Goal: Task Accomplishment & Management: Manage account settings

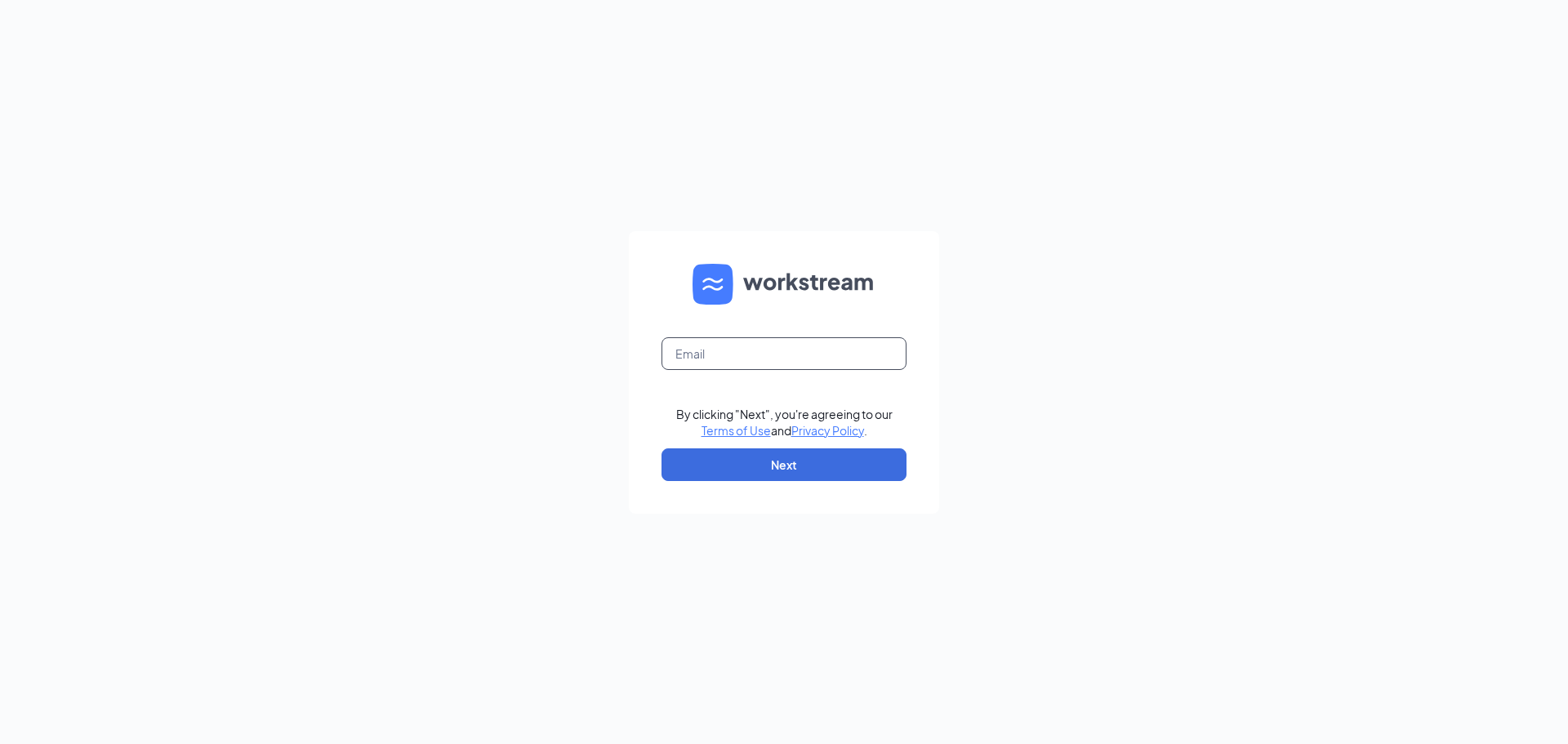
click at [727, 348] on input "text" at bounding box center [784, 353] width 245 height 33
type input "[EMAIL_ADDRESS][DOMAIN_NAME]"
click at [814, 468] on button "Next" at bounding box center [784, 464] width 245 height 33
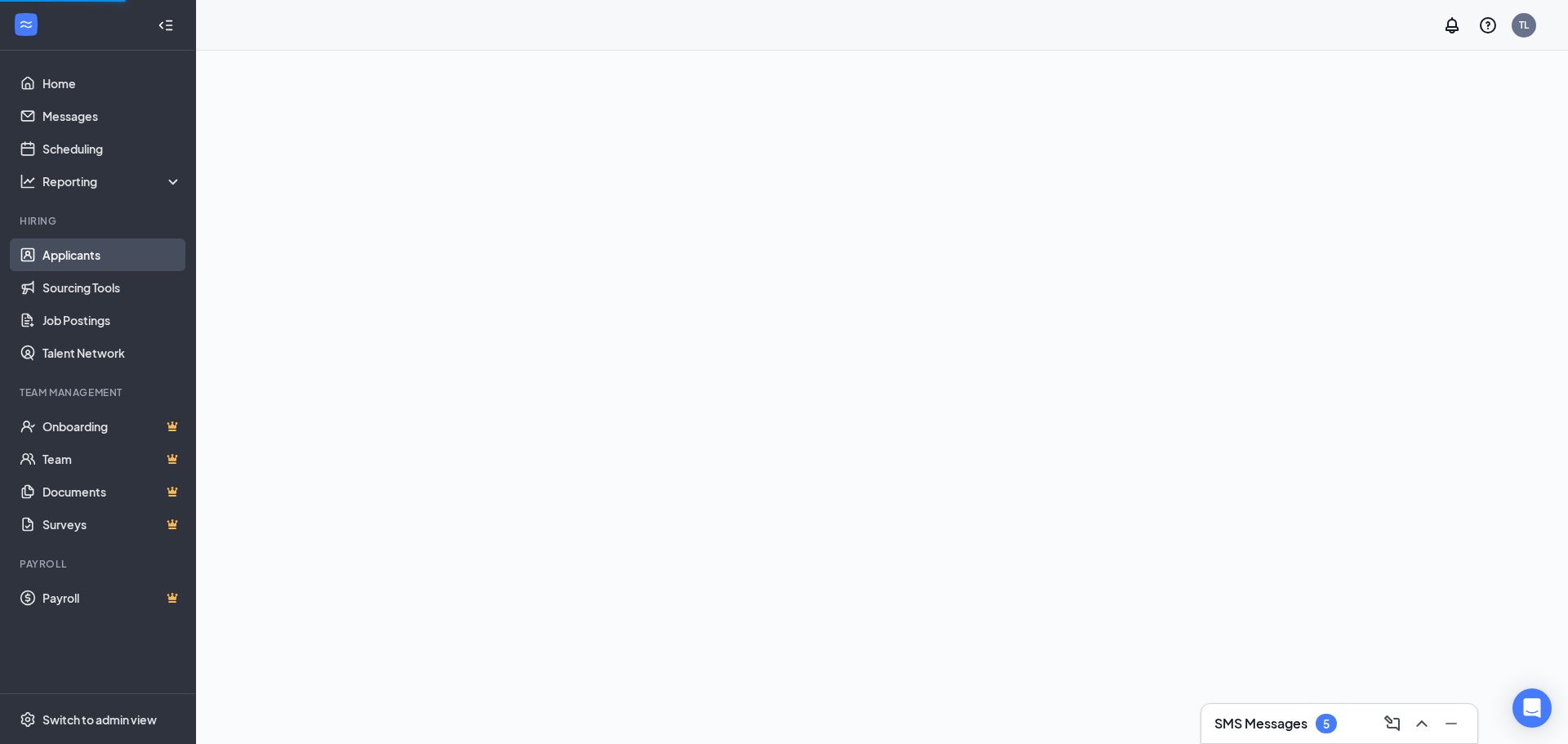
click at [109, 249] on link "Applicants" at bounding box center [112, 255] width 140 height 33
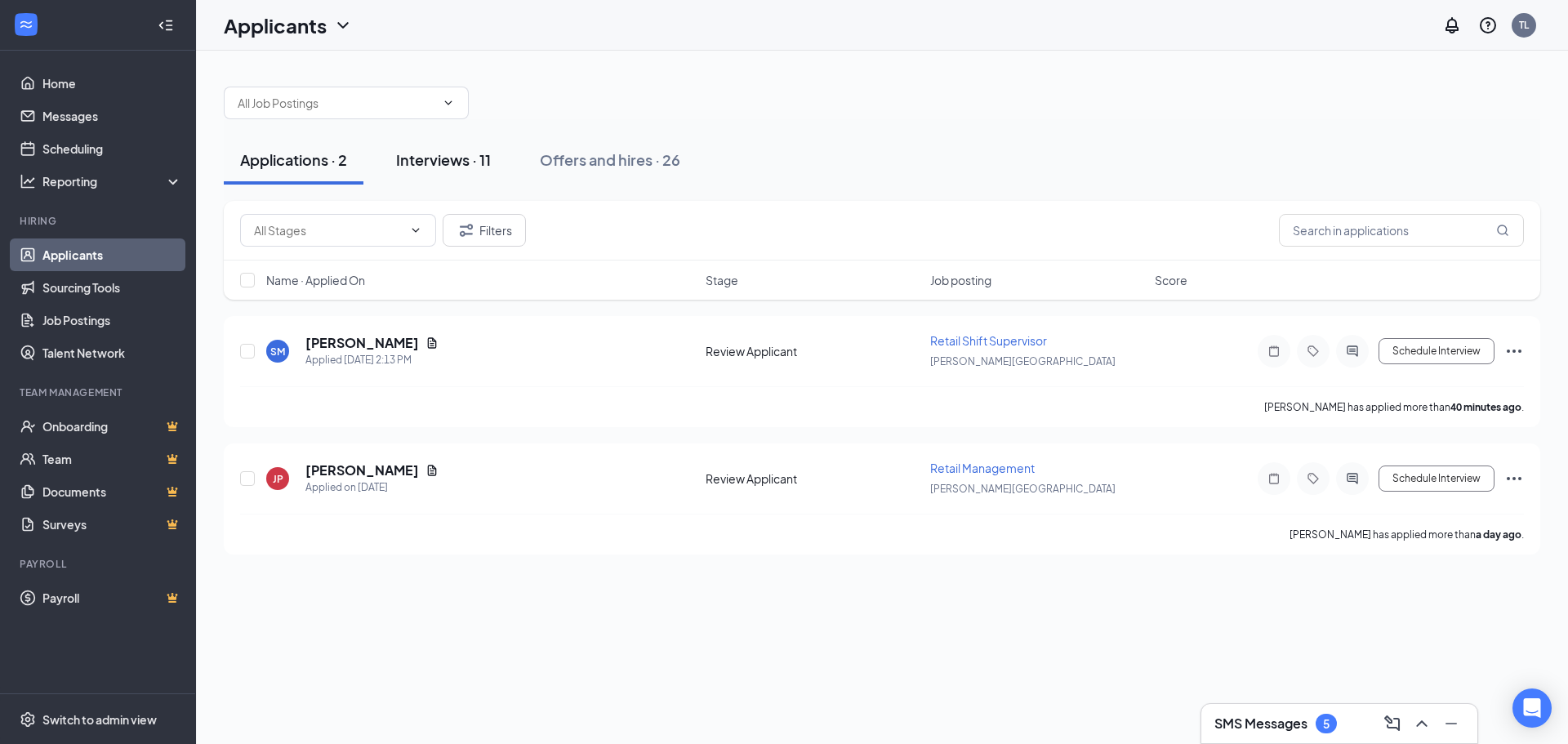
click at [474, 163] on div "Interviews · 11" at bounding box center [443, 159] width 94 height 20
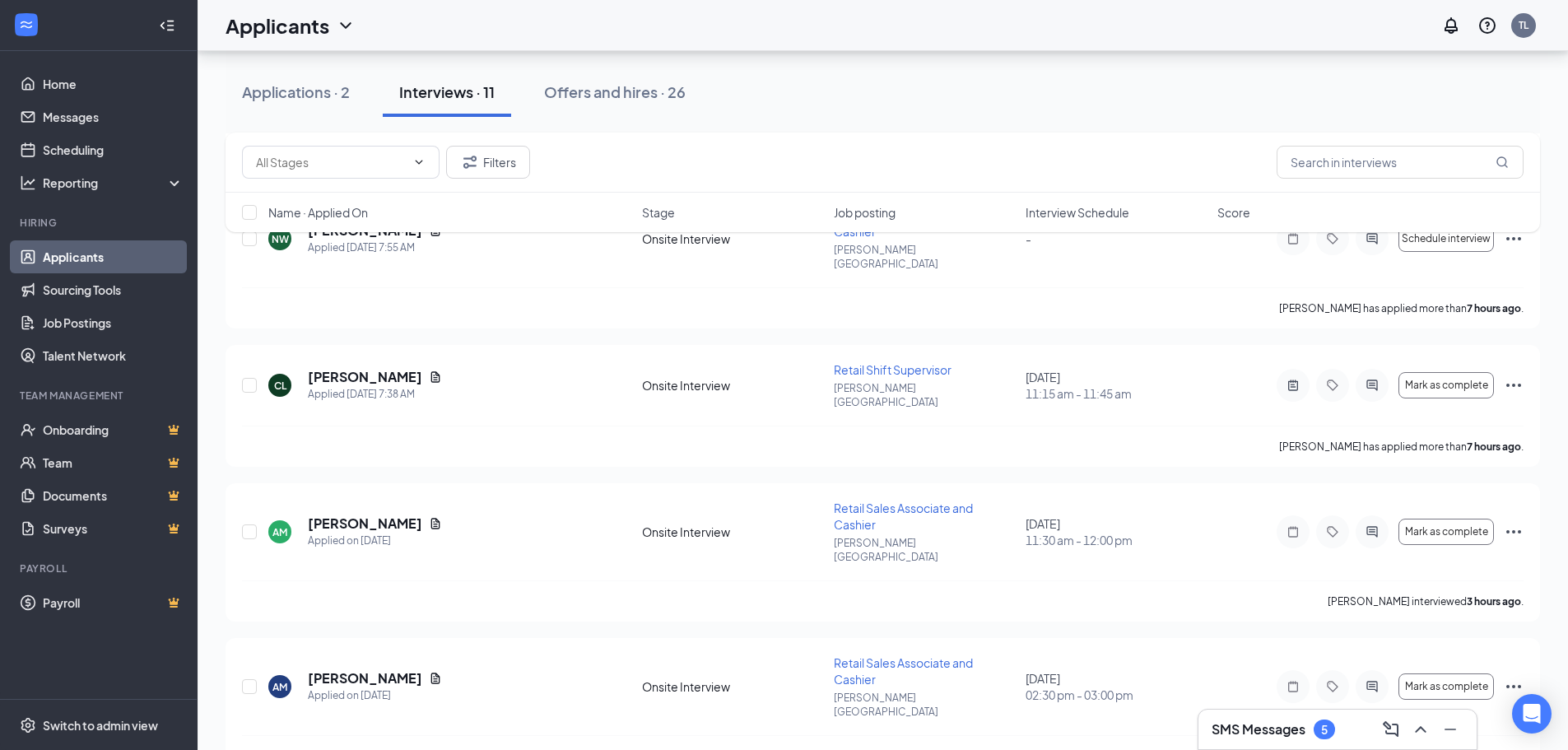
scroll to position [658, 0]
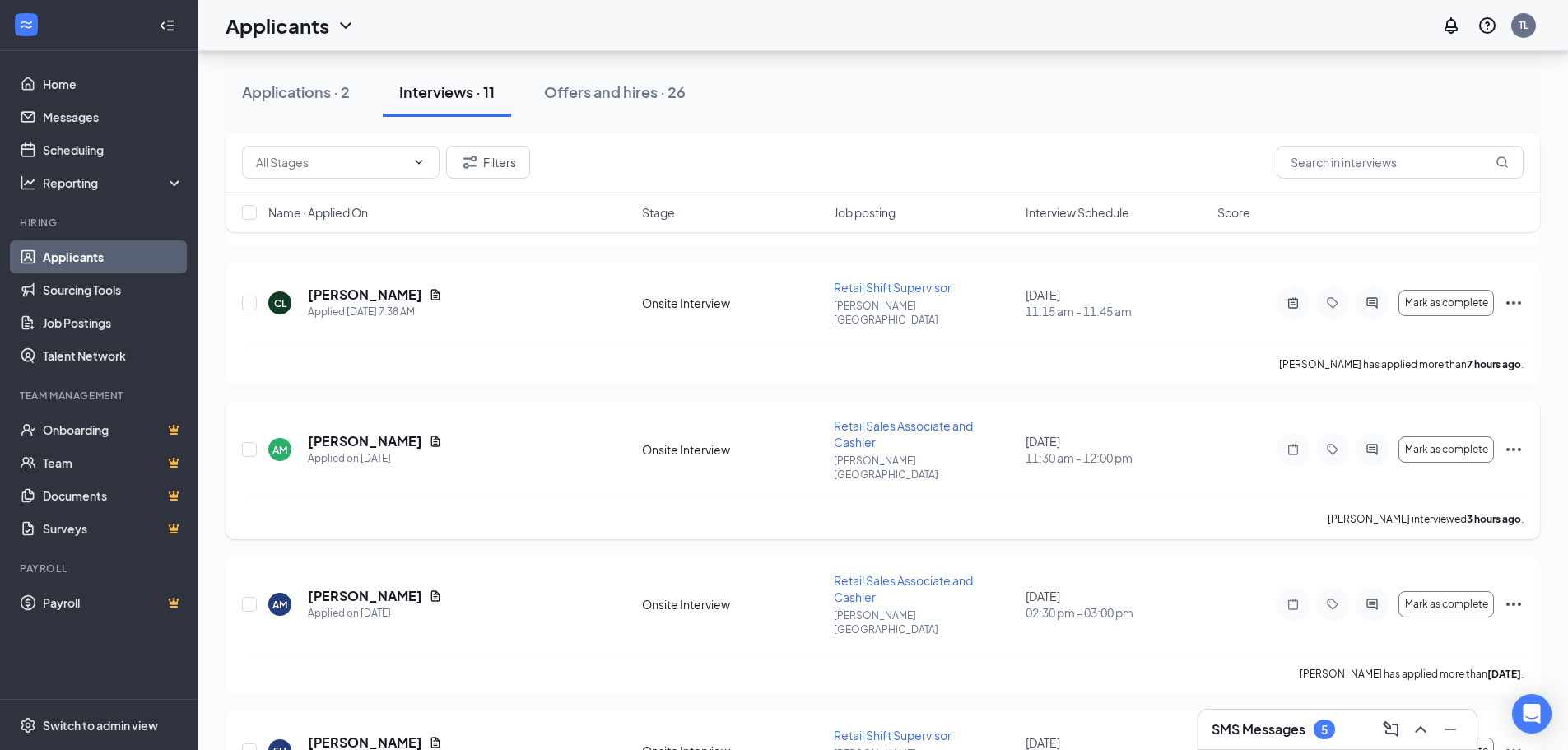
click at [1517, 439] on icon "Ellipses" at bounding box center [1513, 449] width 20 height 20
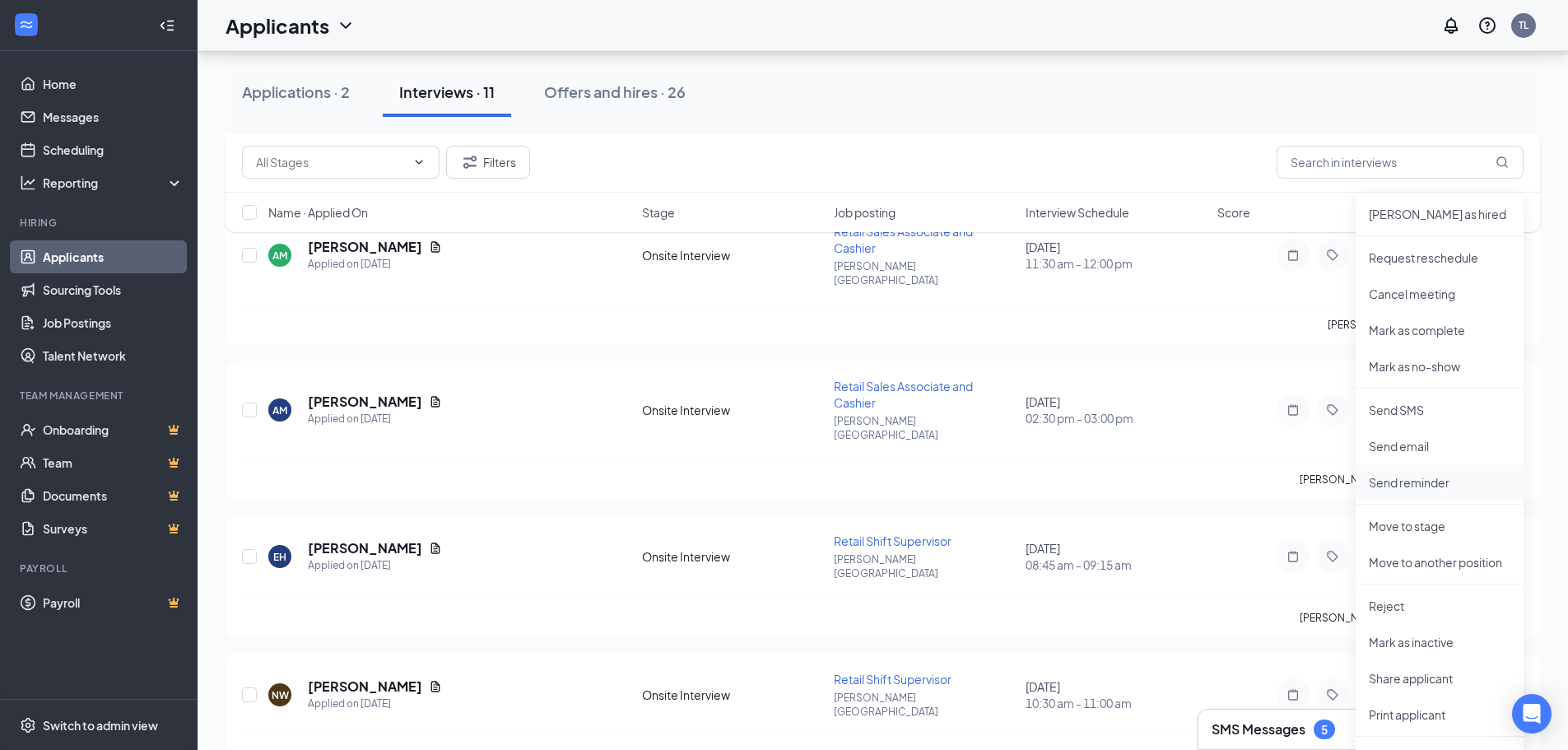
scroll to position [905, 0]
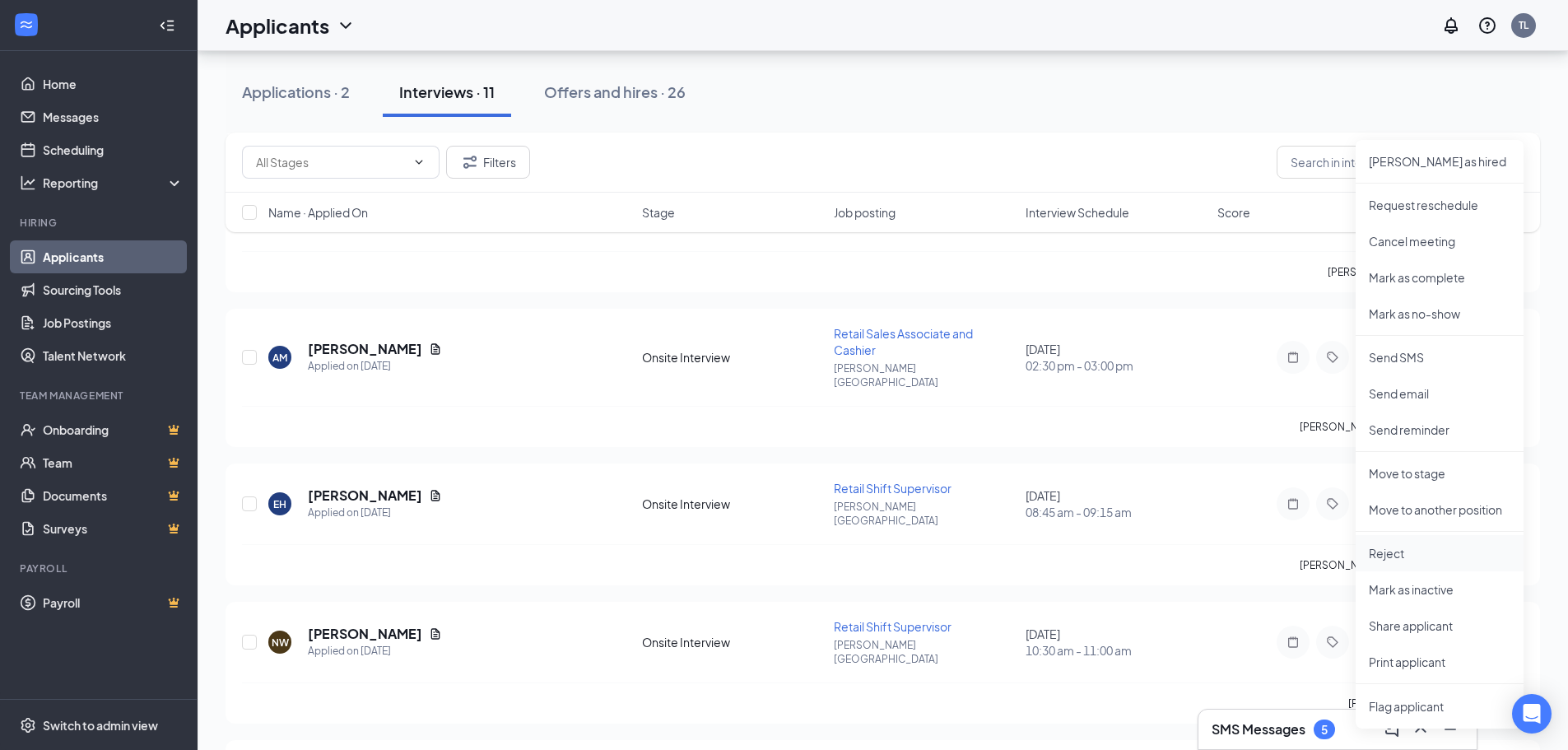
click at [1400, 550] on p "Reject" at bounding box center [1440, 553] width 142 height 16
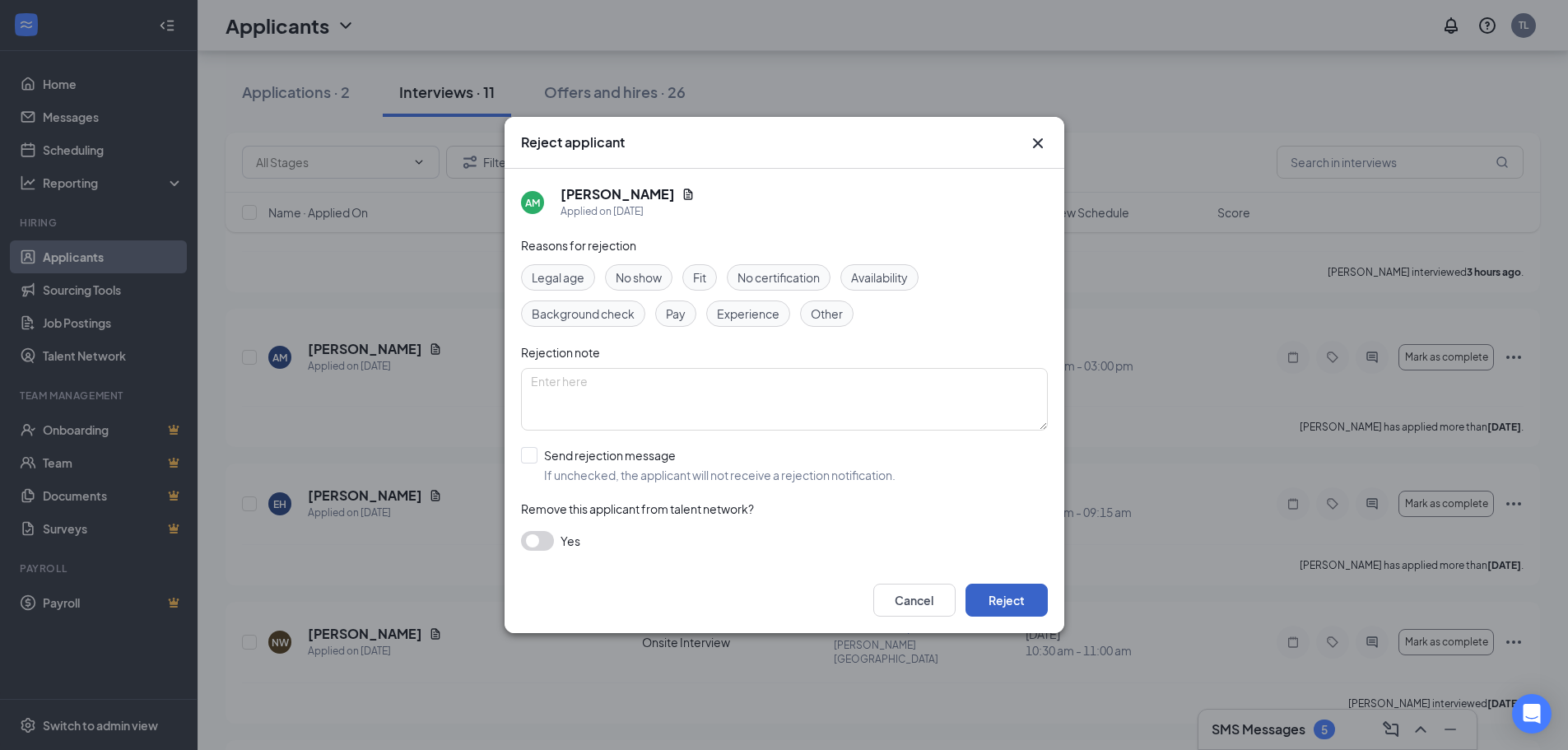
click at [1016, 603] on button "Reject" at bounding box center [1007, 600] width 83 height 33
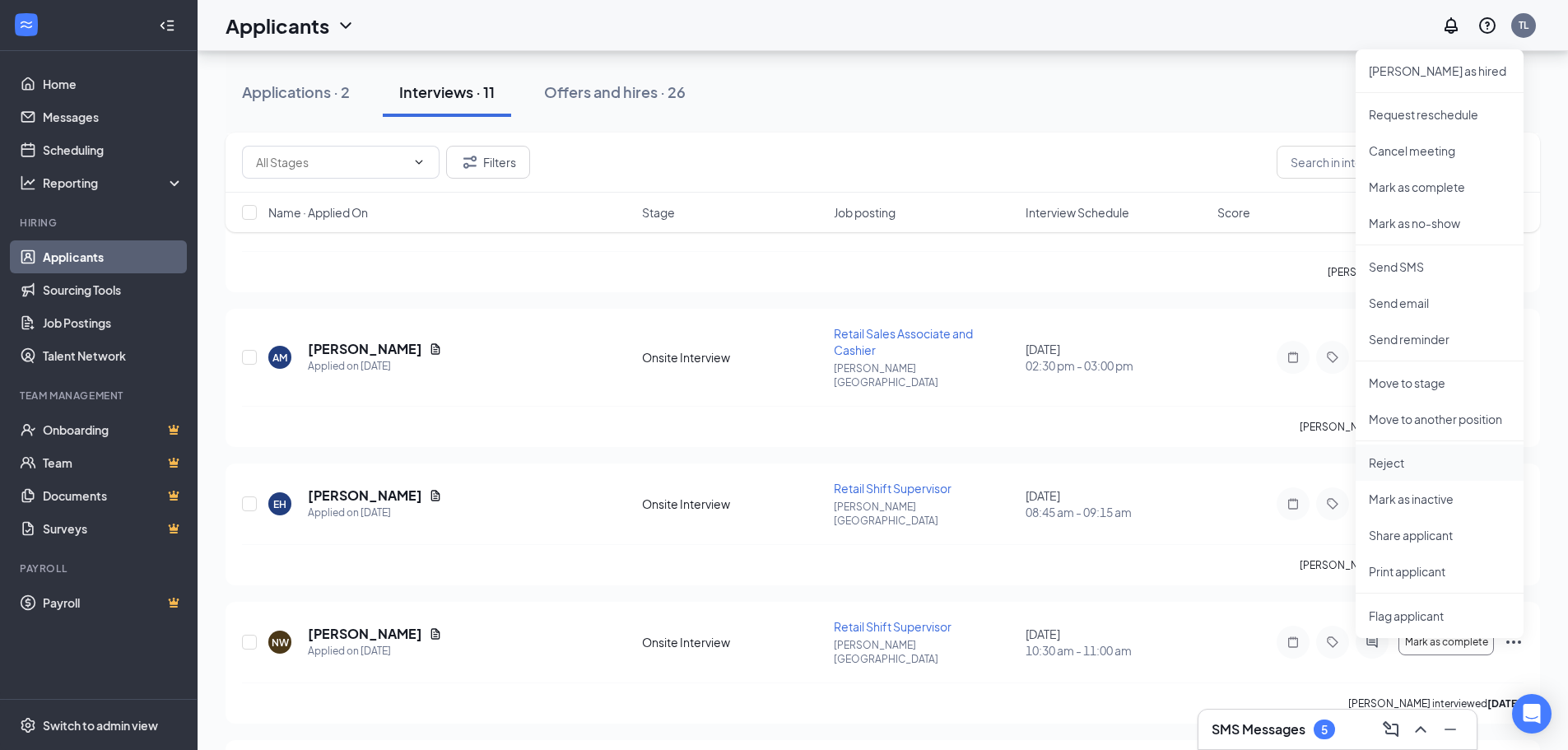
click at [1392, 463] on p "Reject" at bounding box center [1440, 463] width 142 height 16
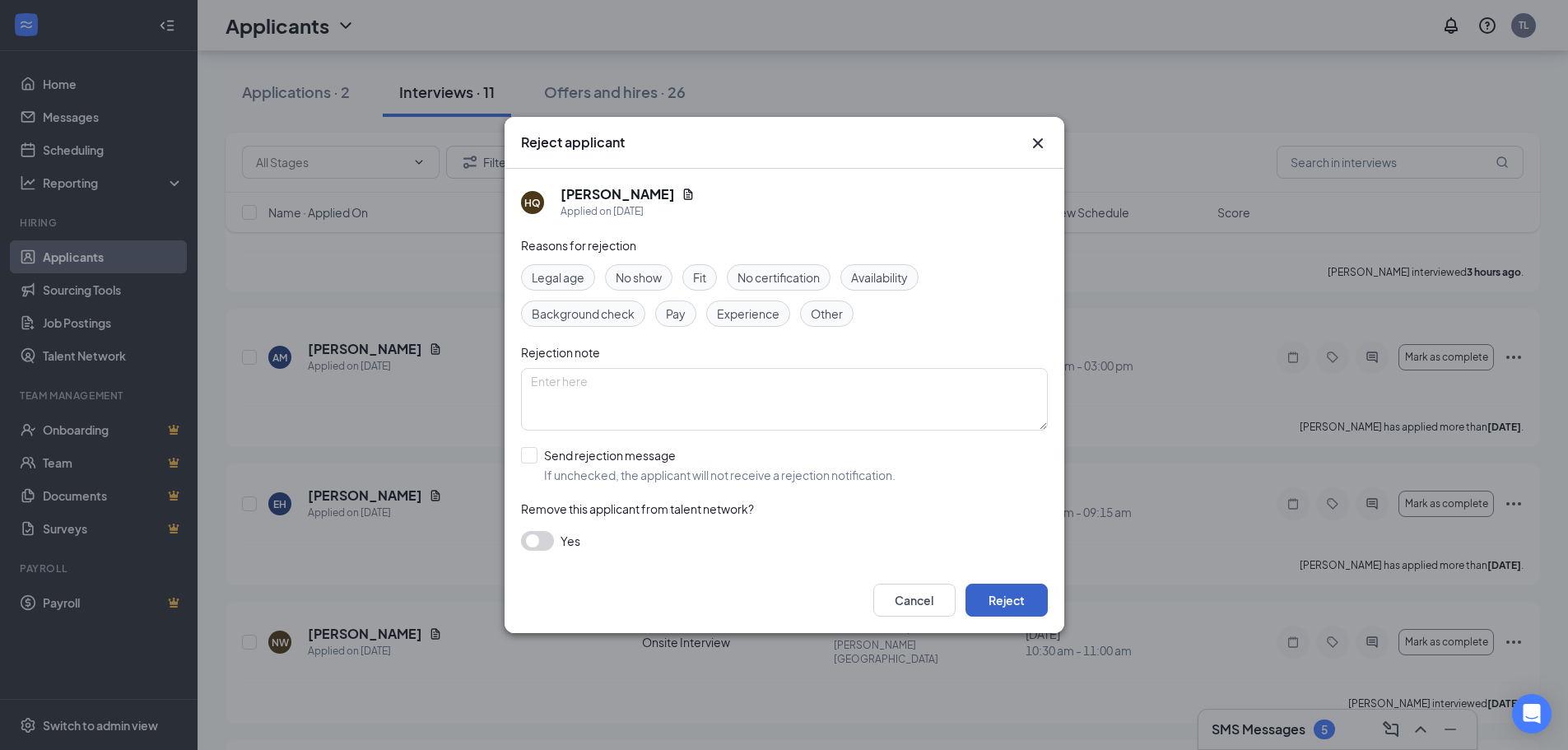
click at [1009, 593] on button "Reject" at bounding box center [1007, 600] width 83 height 33
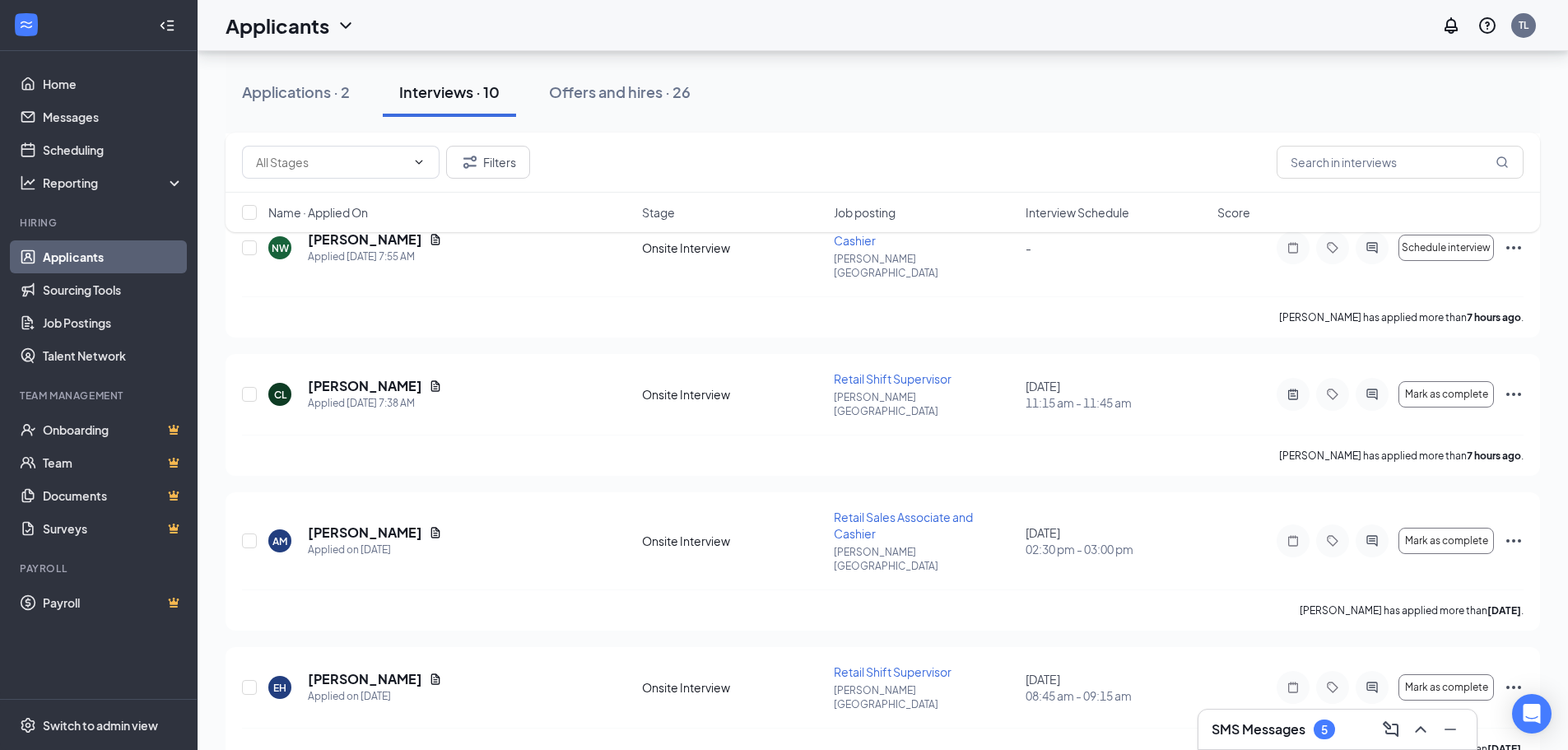
scroll to position [1893, 0]
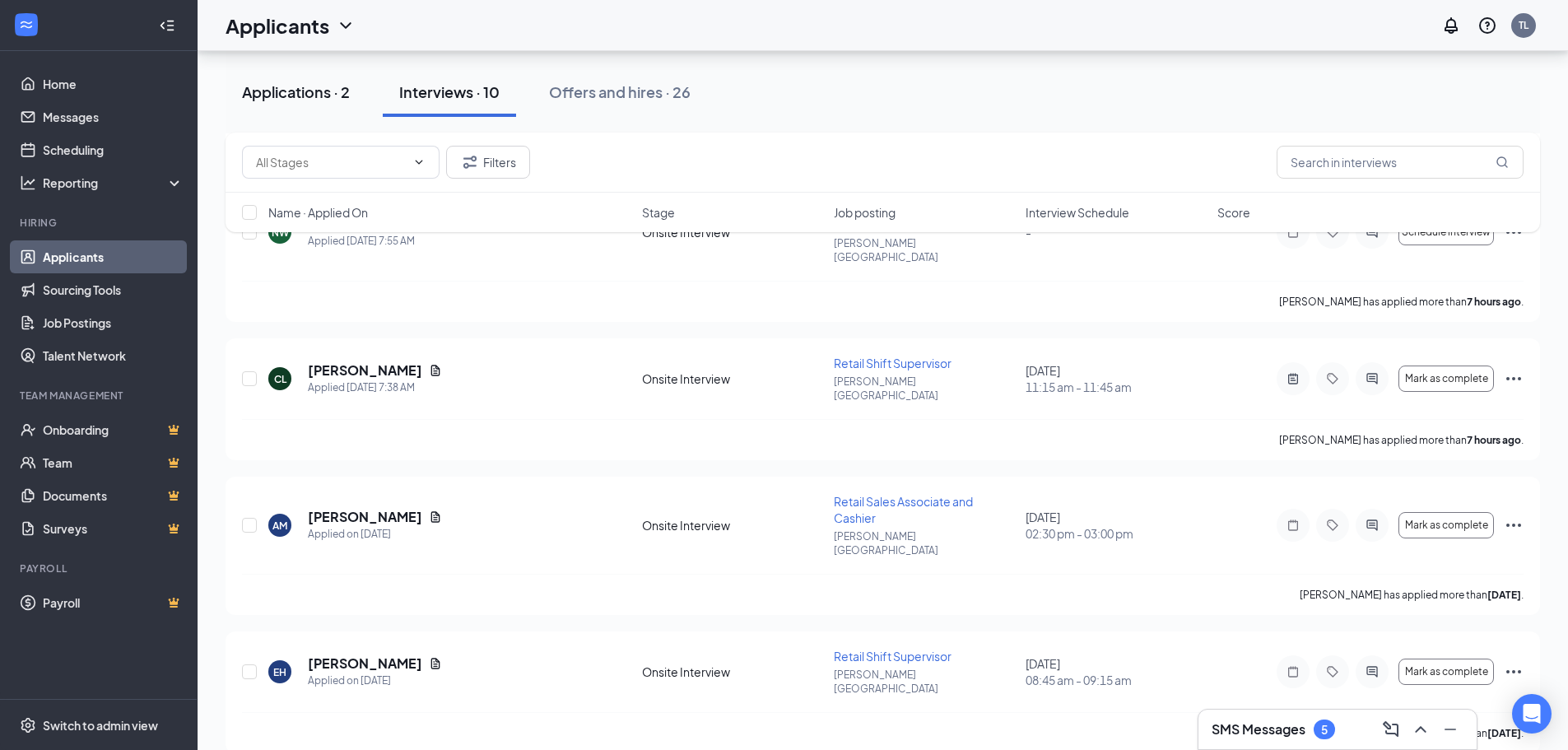
click at [295, 87] on div "Applications · 2" at bounding box center [295, 92] width 108 height 21
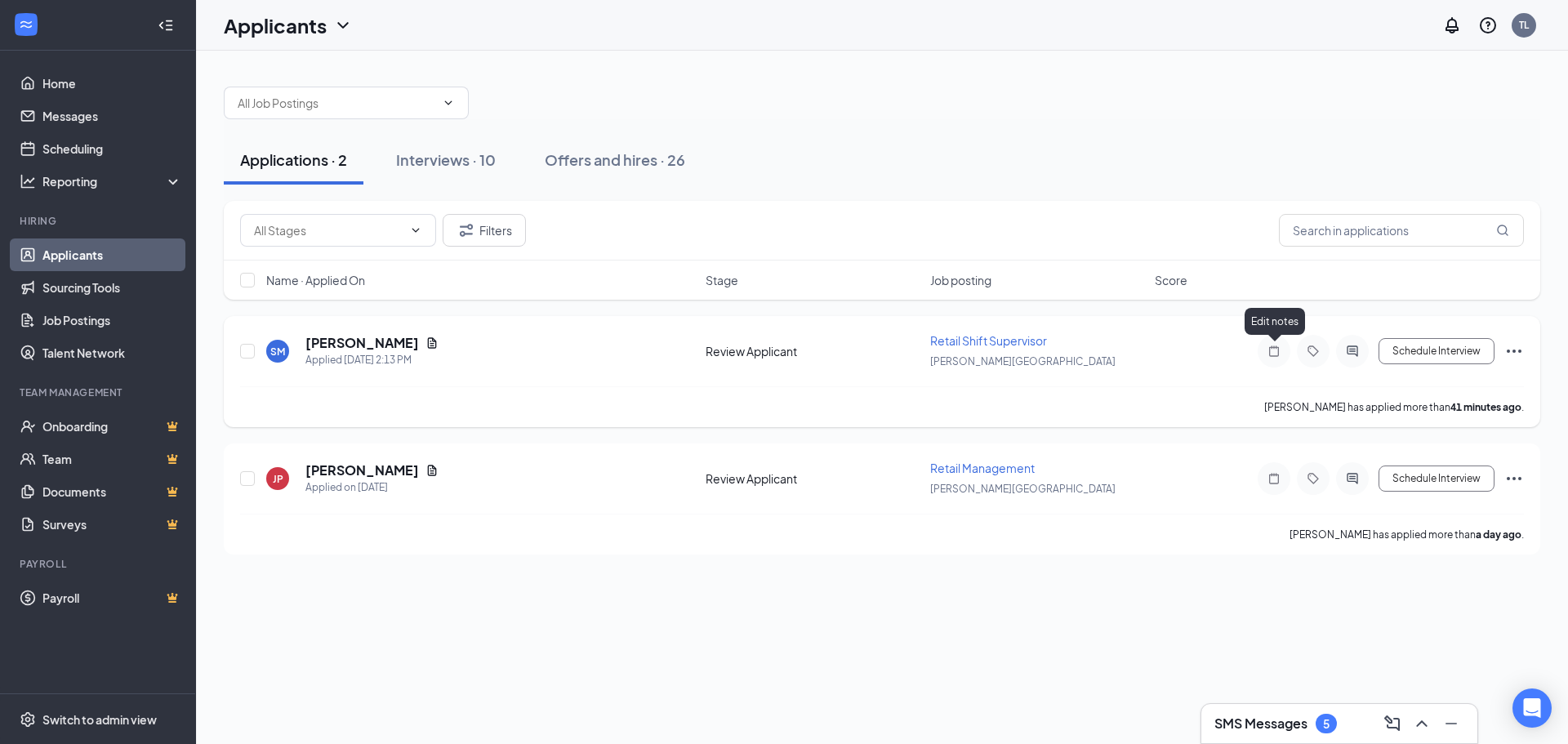
click at [1271, 351] on icon "Note" at bounding box center [1274, 351] width 20 height 13
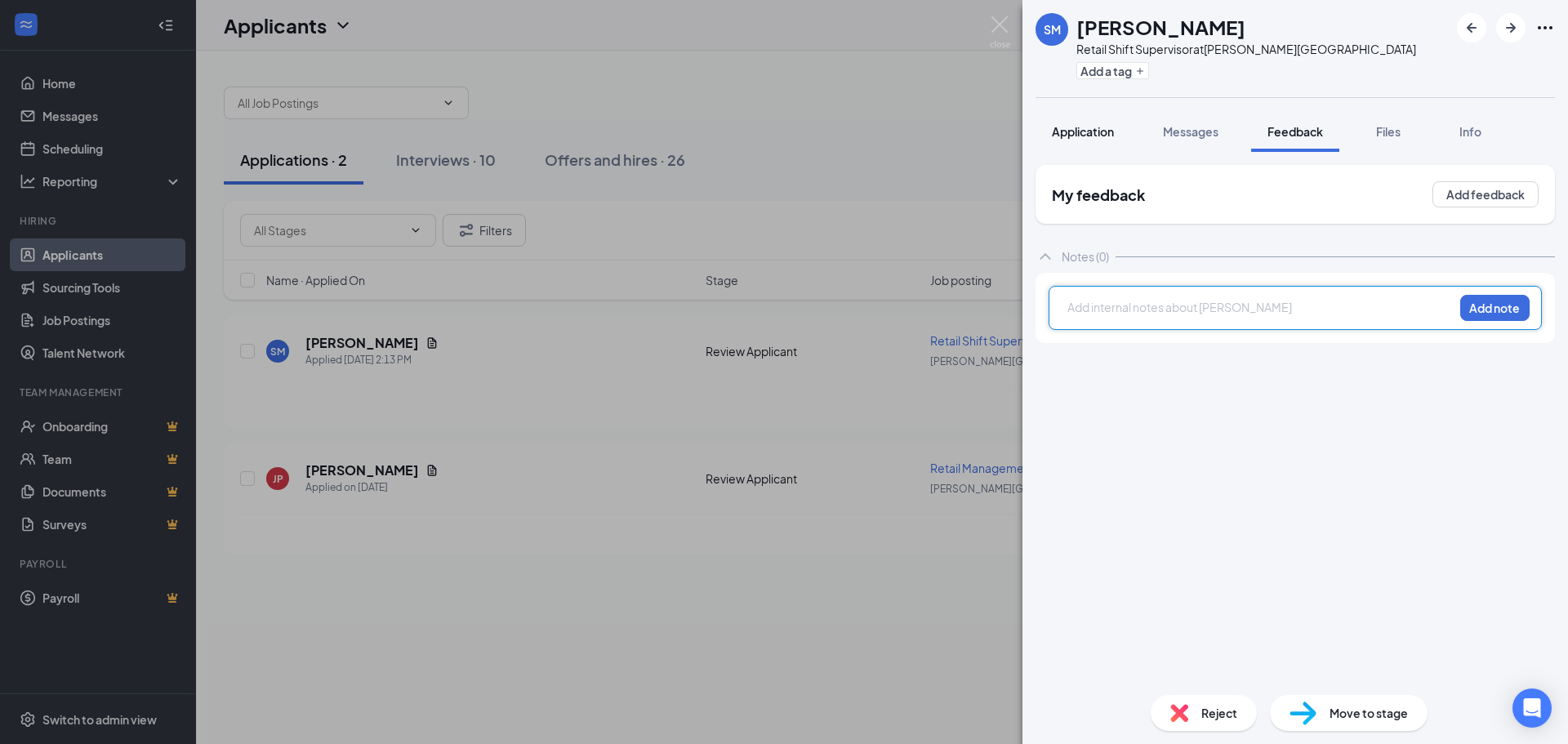
click at [1088, 136] on span "Application" at bounding box center [1083, 131] width 62 height 14
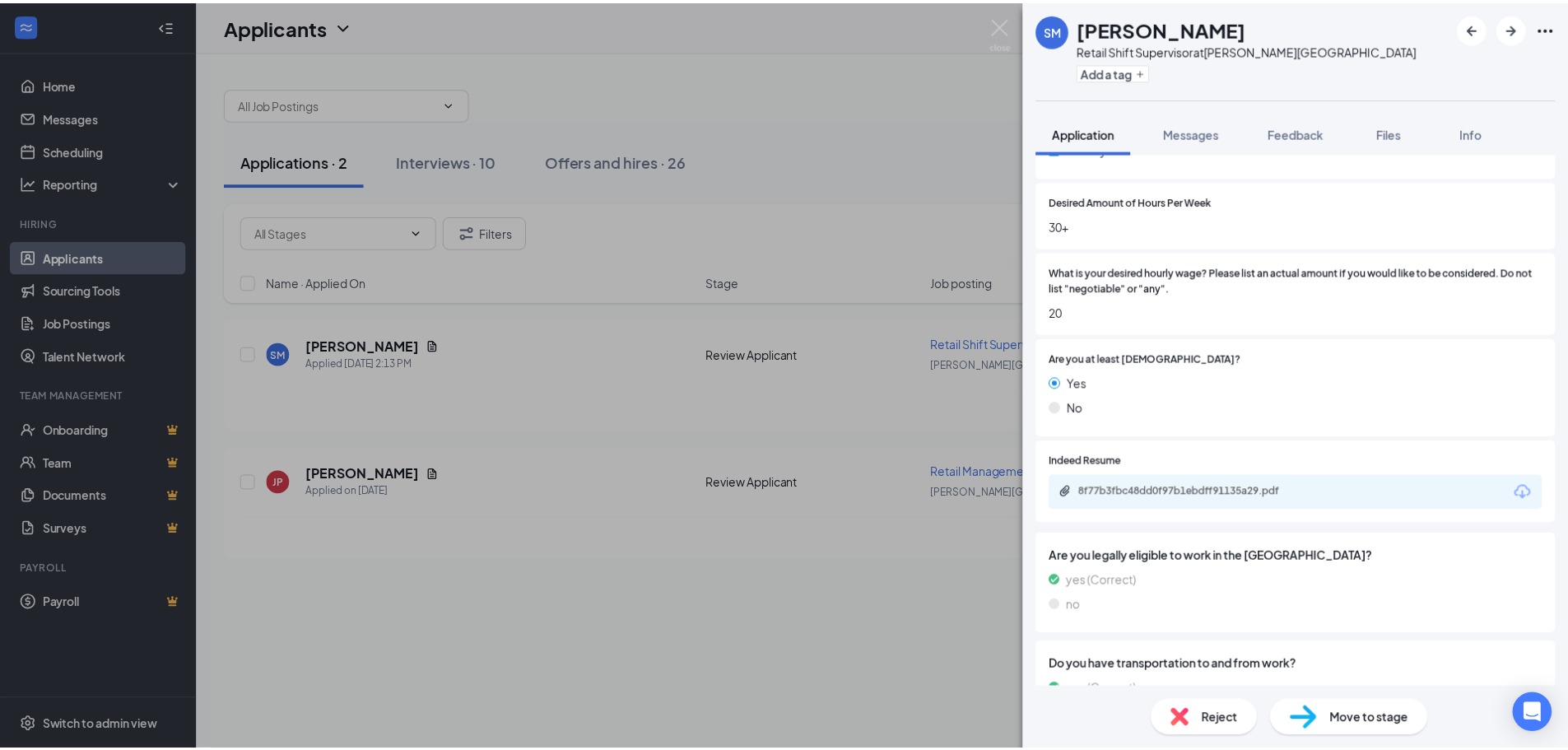
scroll to position [988, 0]
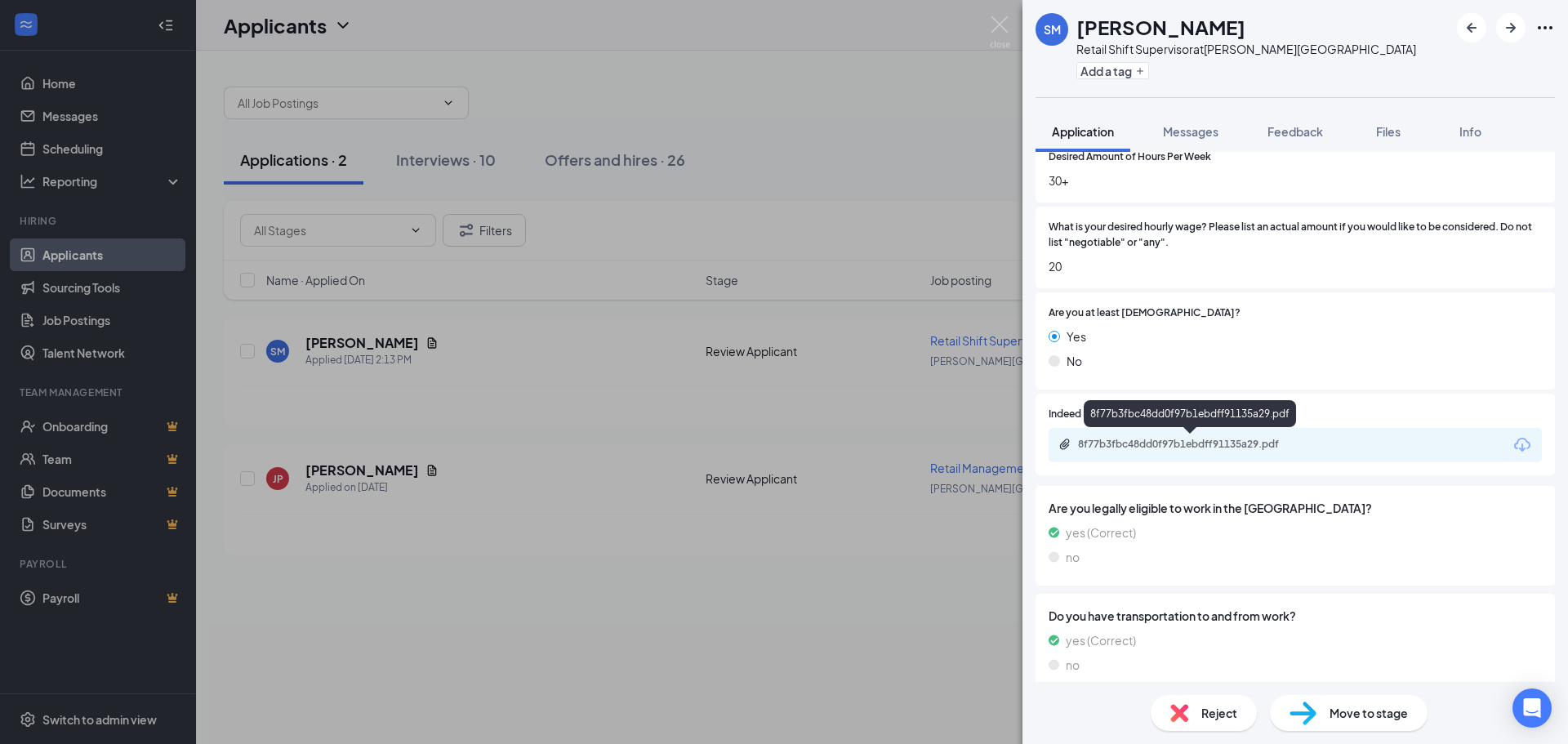
click at [1168, 450] on div "8f77b3fbc48dd0f97b1ebdff91135a29.pdf" at bounding box center [1193, 444] width 229 height 13
click at [883, 132] on div "SM Stephanie Manzanares Retail Shift Supervisor at Jewell Square Add a tag Appl…" at bounding box center [784, 372] width 1568 height 744
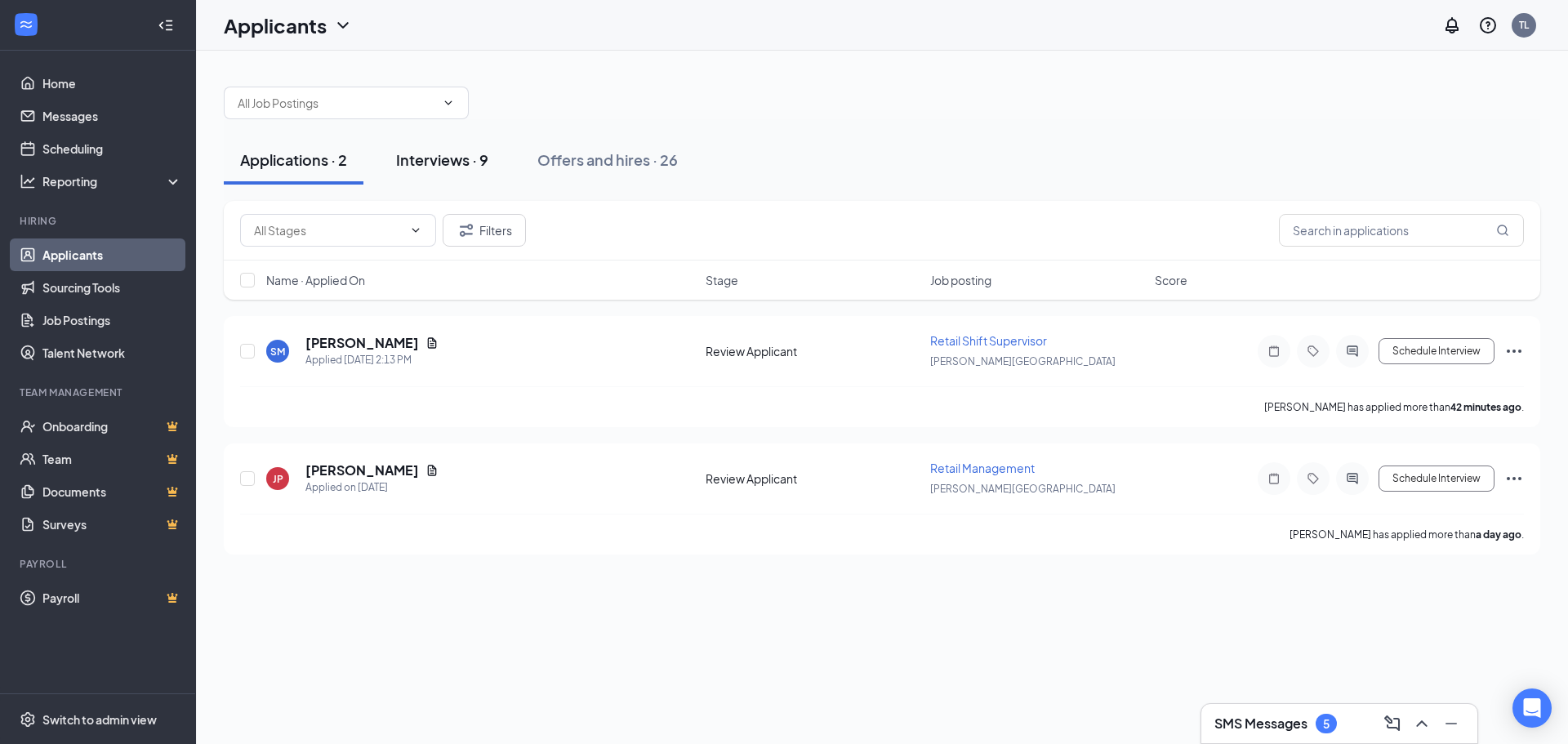
click at [448, 162] on div "Interviews · 9" at bounding box center [442, 159] width 93 height 20
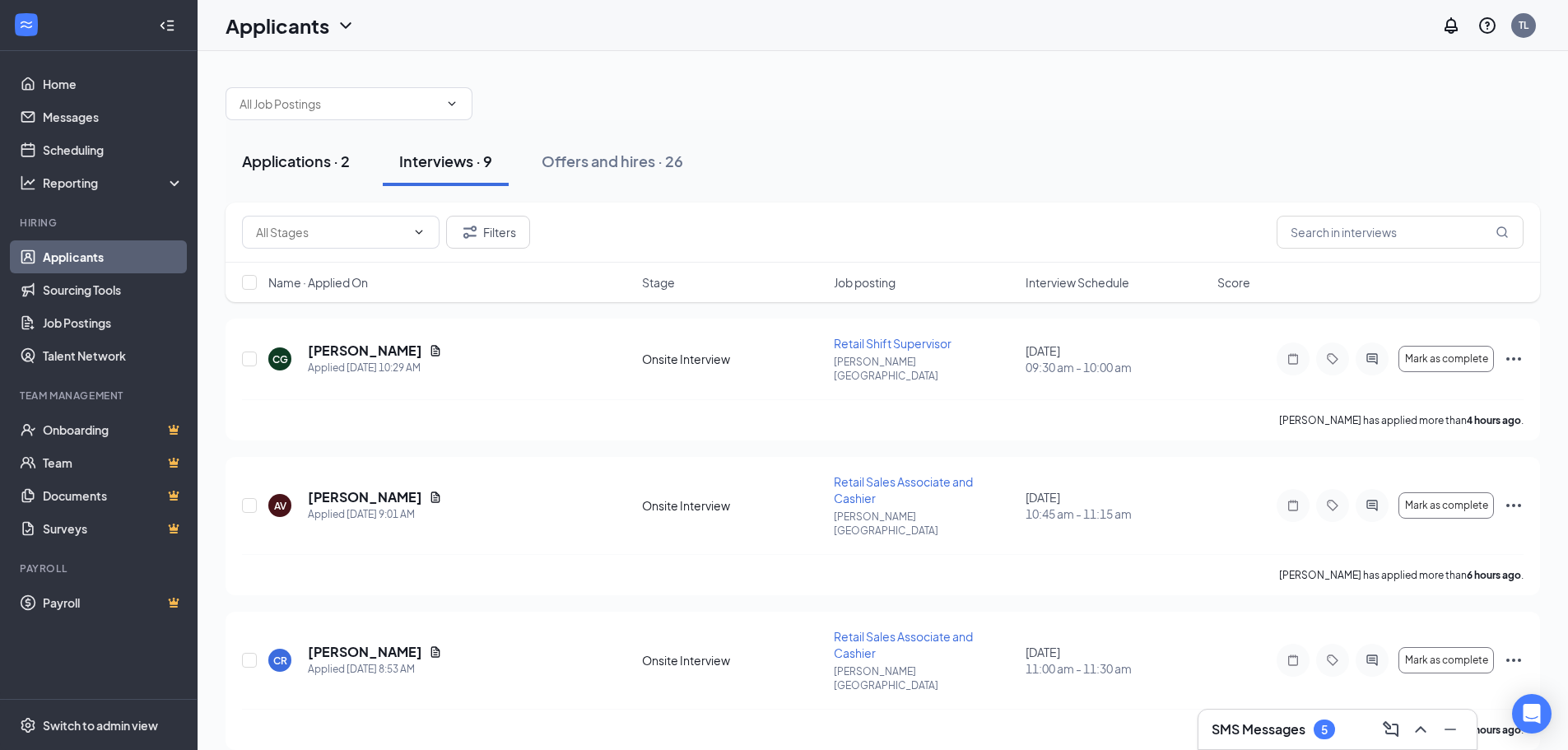
click at [308, 163] on div "Applications · 2" at bounding box center [295, 161] width 108 height 21
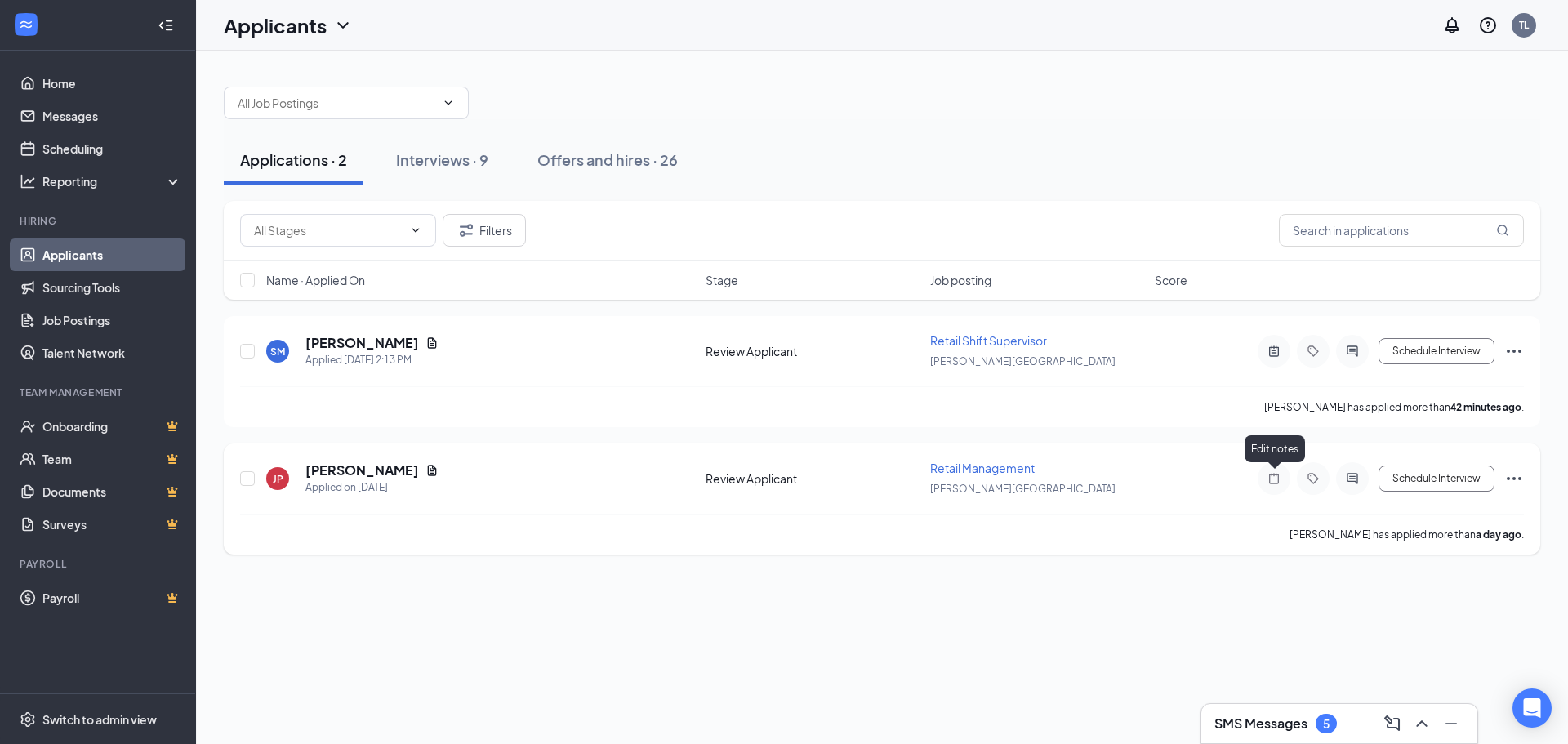
click at [1273, 479] on icon "Note" at bounding box center [1274, 478] width 20 height 13
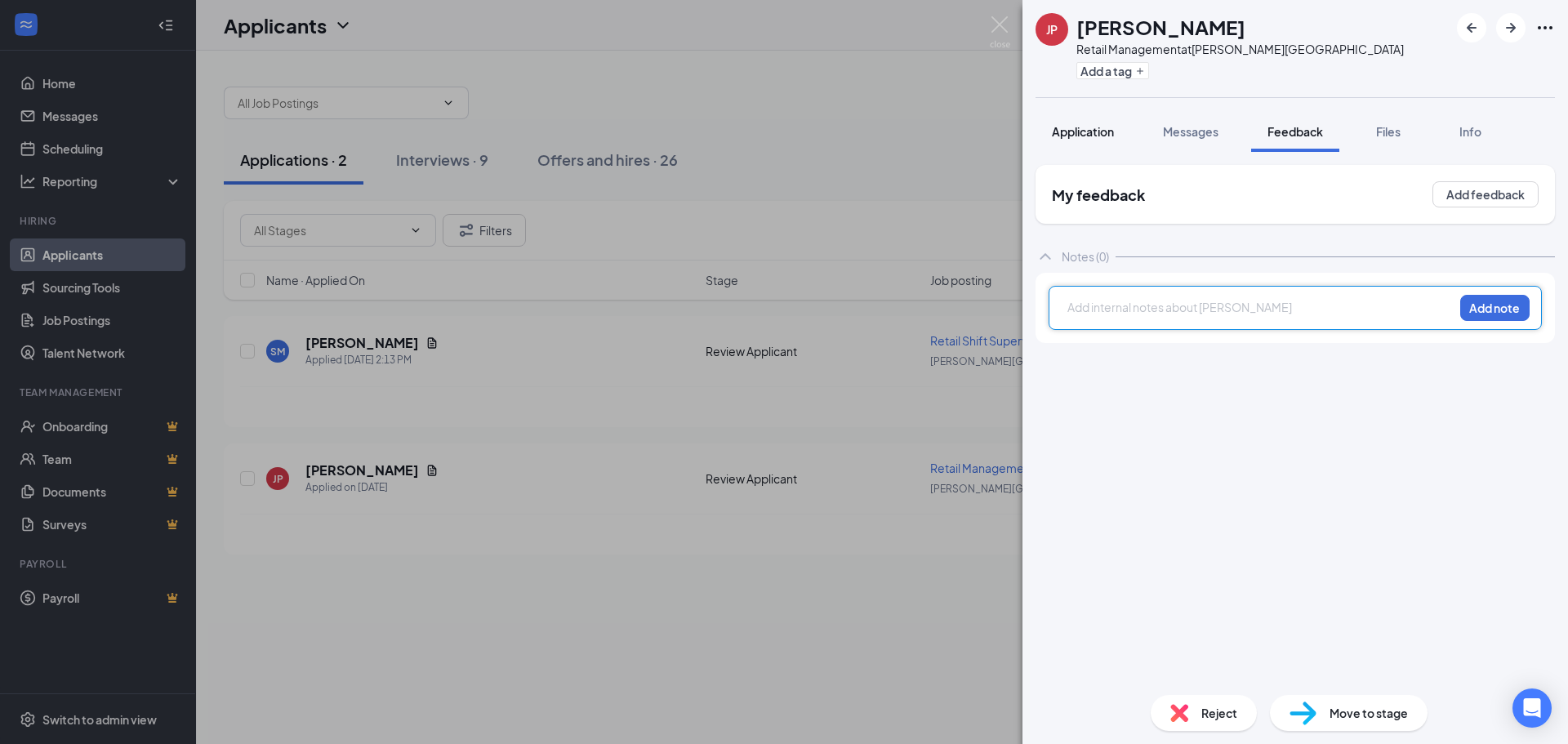
click at [1087, 134] on span "Application" at bounding box center [1083, 131] width 62 height 14
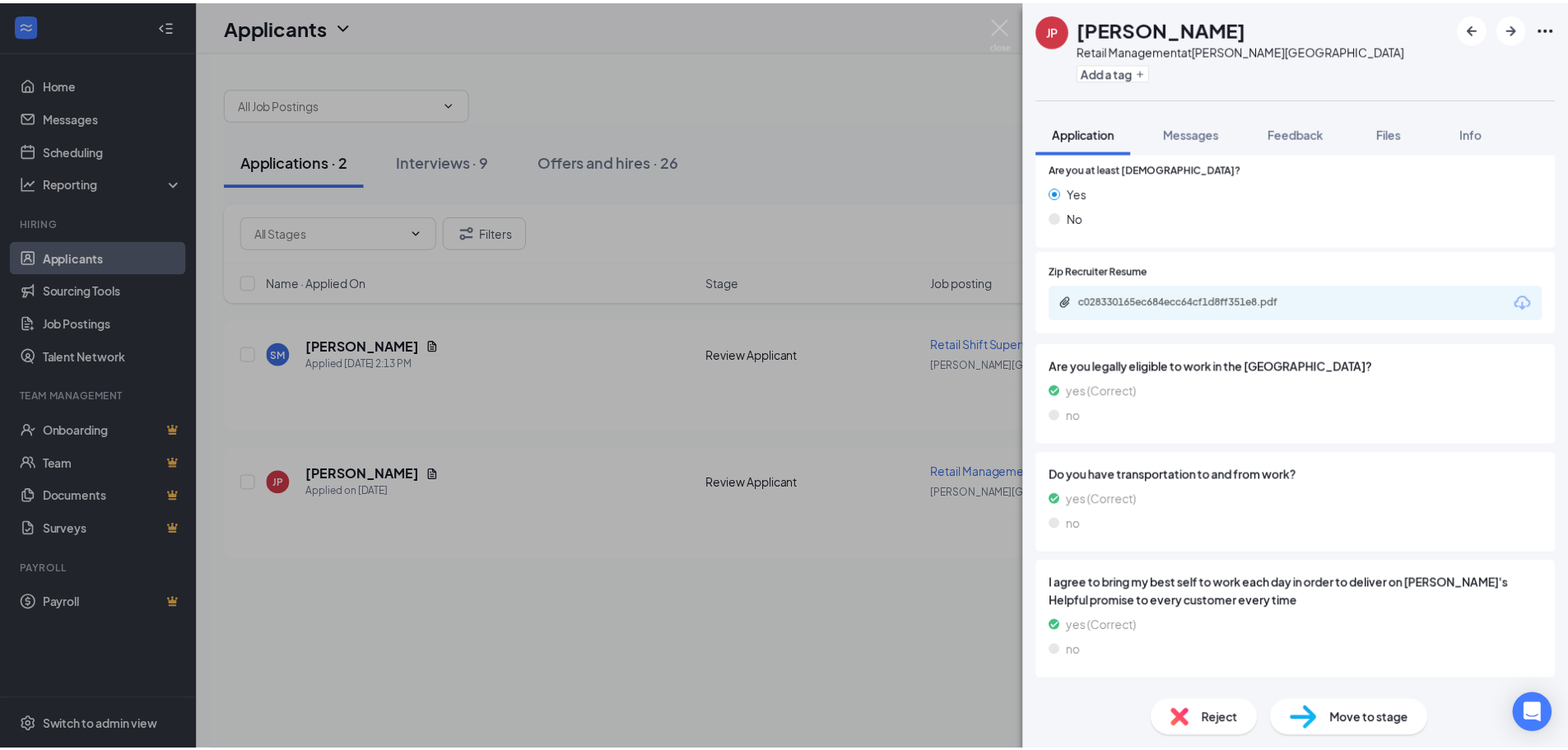
scroll to position [1152, 0]
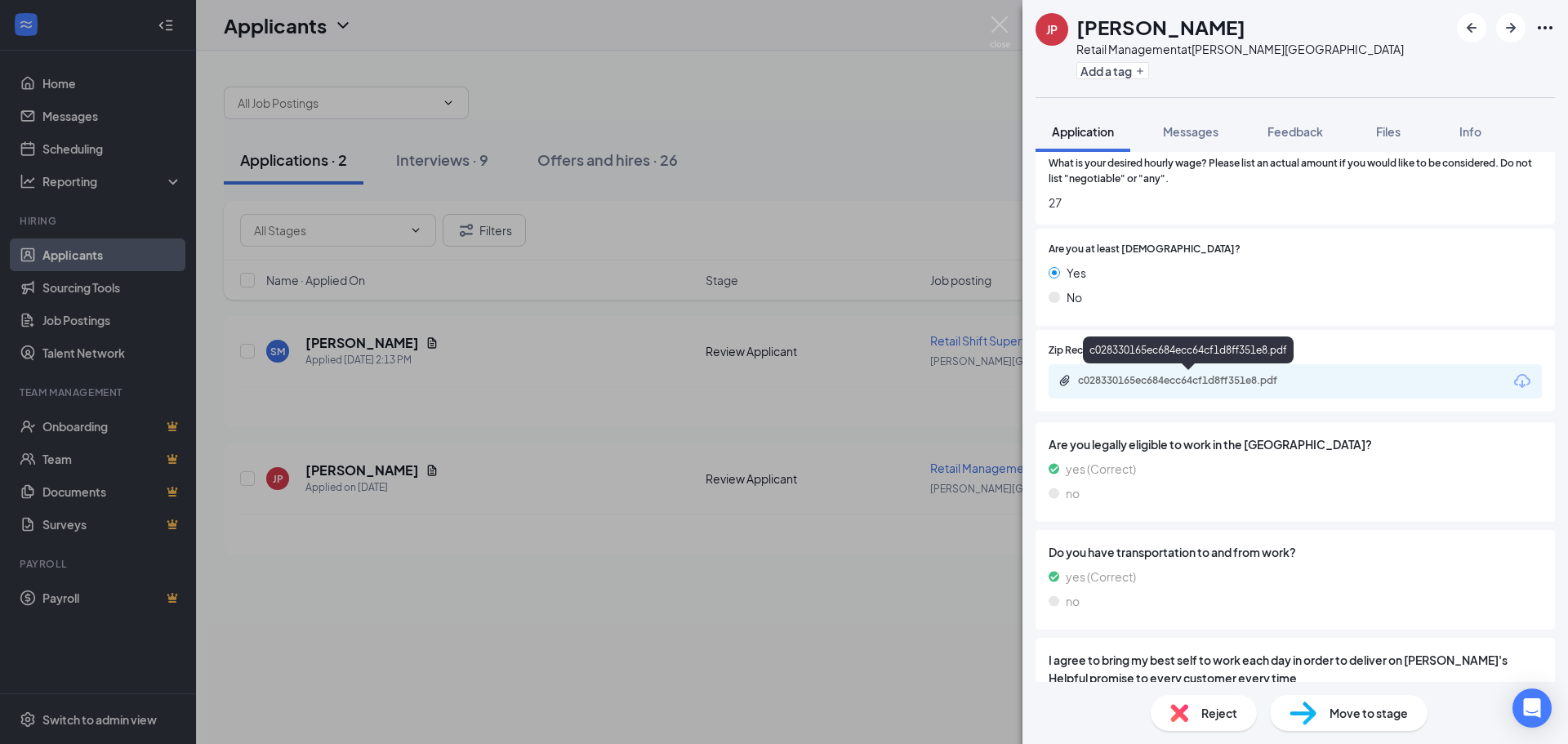
click at [1180, 380] on div "c028330165ec684ecc64cf1d8ff351e8.pdf" at bounding box center [1193, 380] width 229 height 13
click at [858, 119] on div "JP Jessika Petsch Retail Management at Jewell Square Add a tag Application Mess…" at bounding box center [784, 372] width 1568 height 744
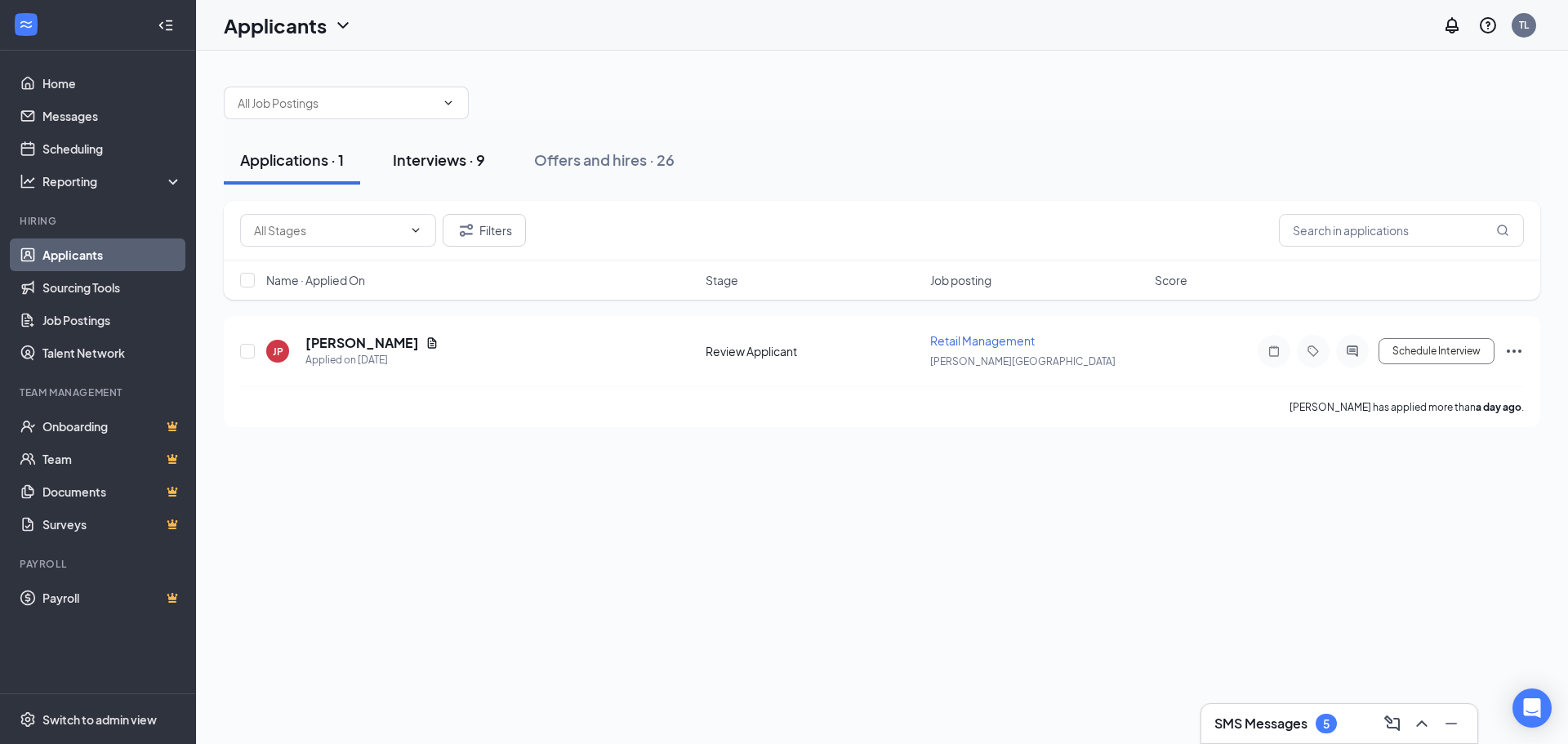
click at [469, 161] on div "Interviews · 9" at bounding box center [439, 159] width 93 height 20
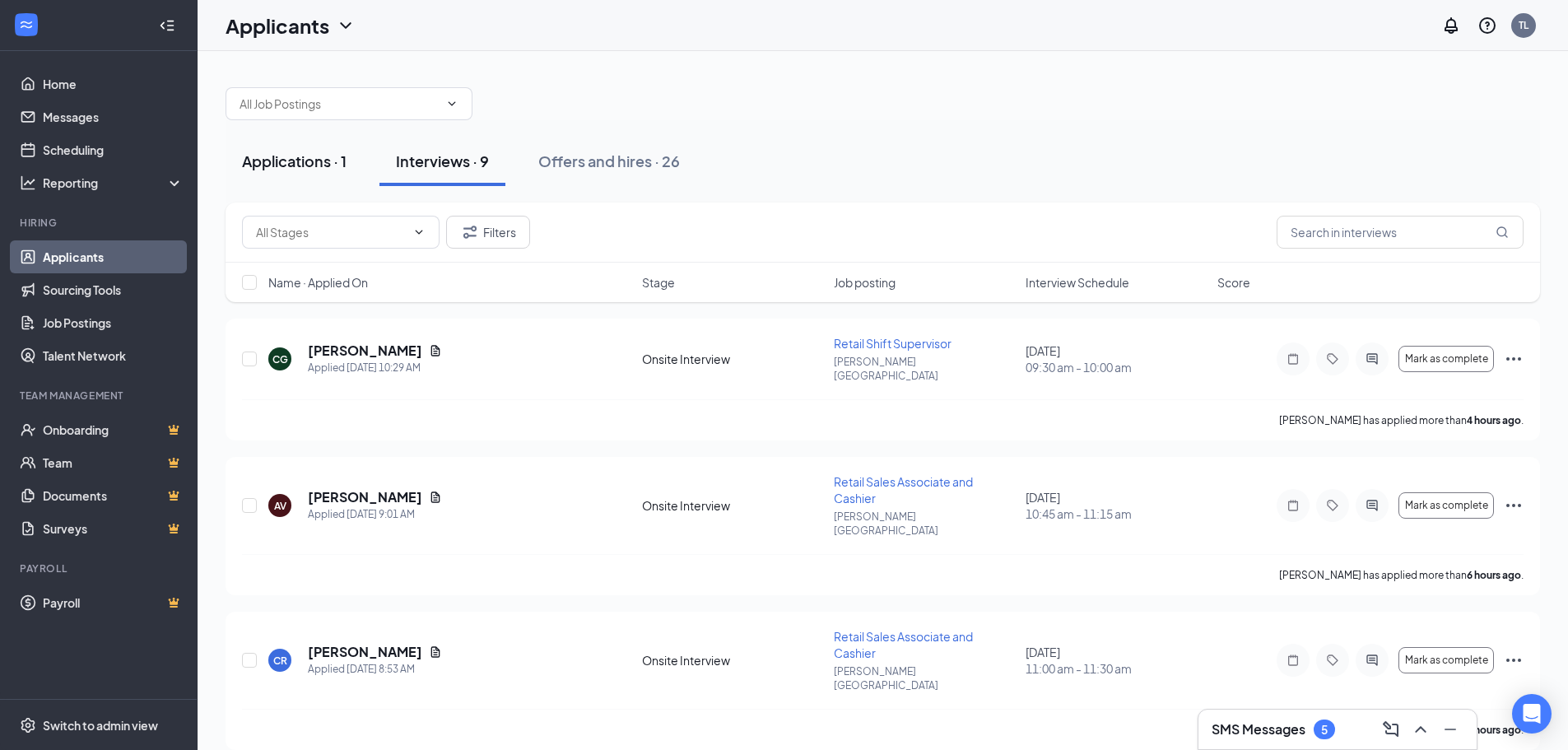
click at [326, 163] on div "Applications · 1" at bounding box center [294, 161] width 104 height 21
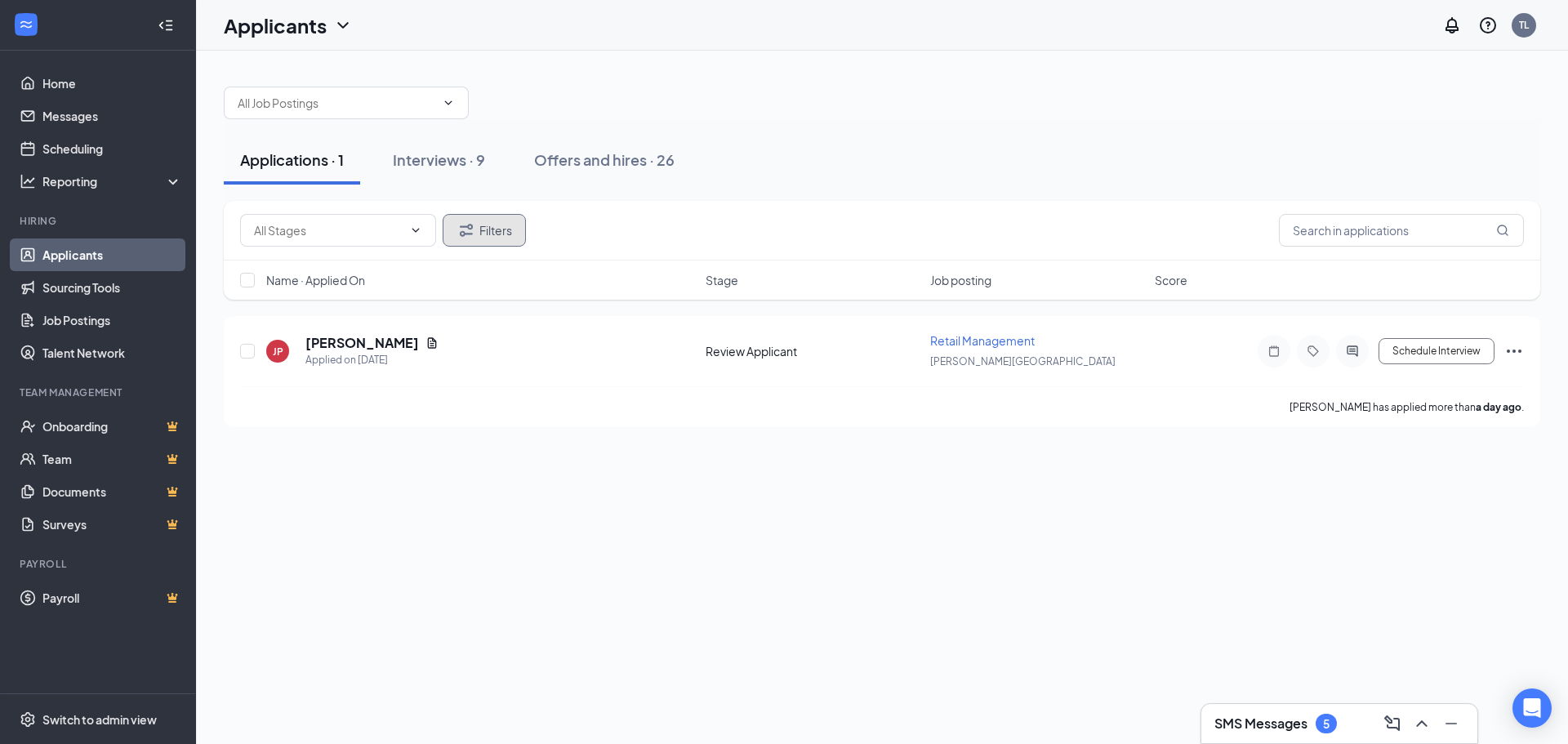
click at [497, 229] on button "Filters" at bounding box center [484, 230] width 83 height 33
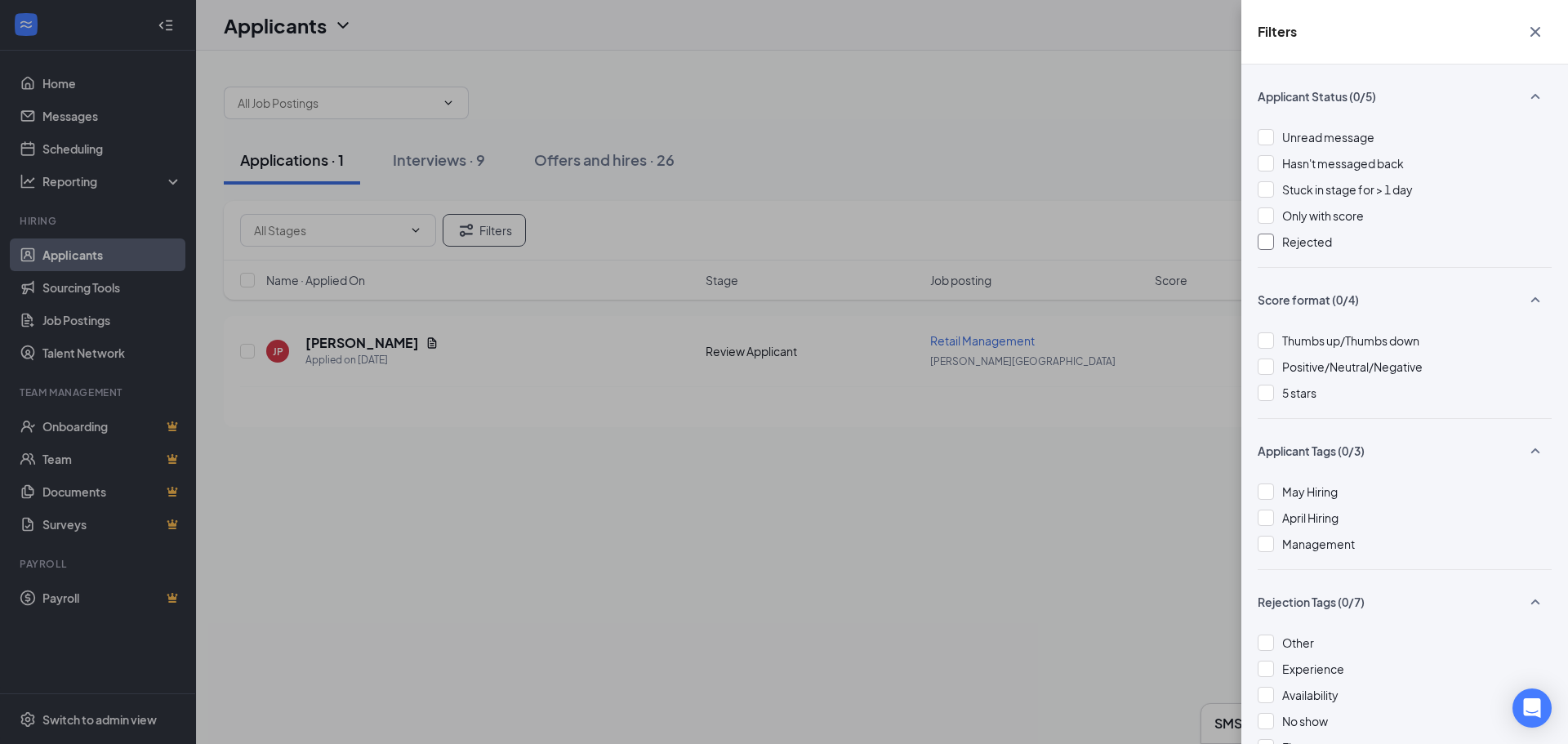
click at [1276, 245] on div "Rejected" at bounding box center [1405, 241] width 294 height 18
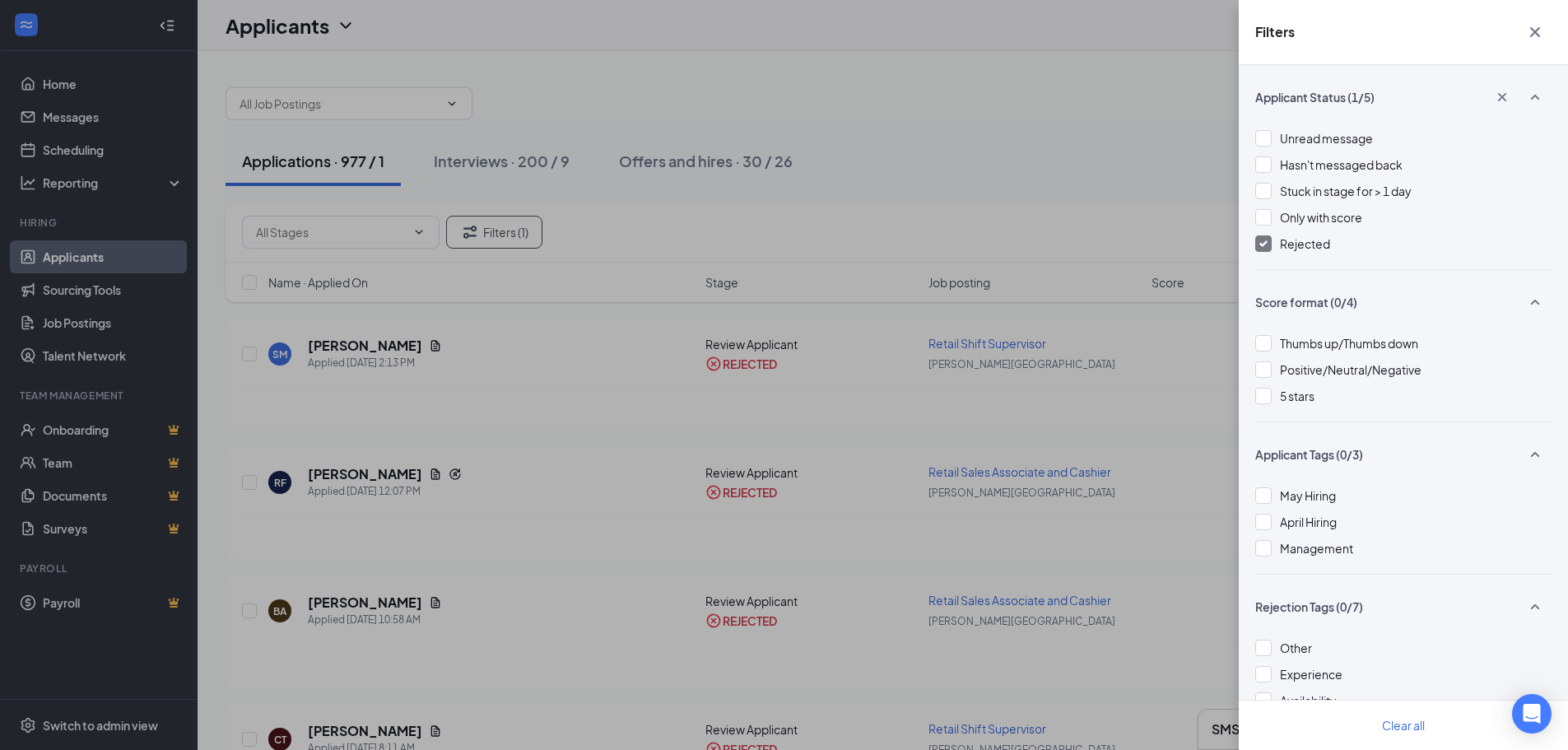
click at [1144, 382] on div "Filters Applicant Status (1/5) Unread message Hasn't messaged back Stuck in sta…" at bounding box center [784, 375] width 1568 height 750
click at [1161, 378] on div "Filters Applicant Status (1/5) Unread message Hasn't messaged back Stuck in sta…" at bounding box center [784, 375] width 1568 height 750
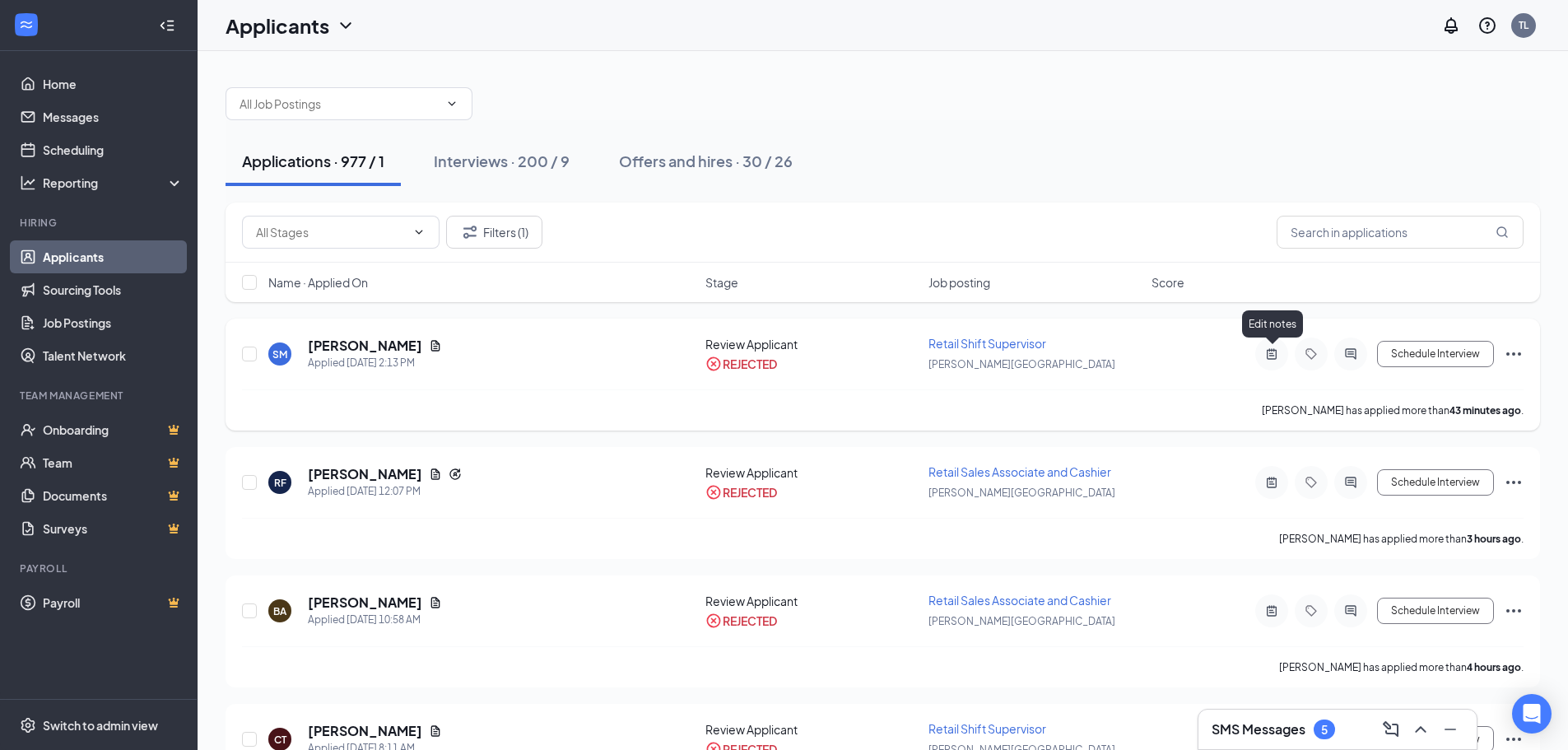
click at [1268, 356] on icon "ActiveNote" at bounding box center [1272, 354] width 20 height 13
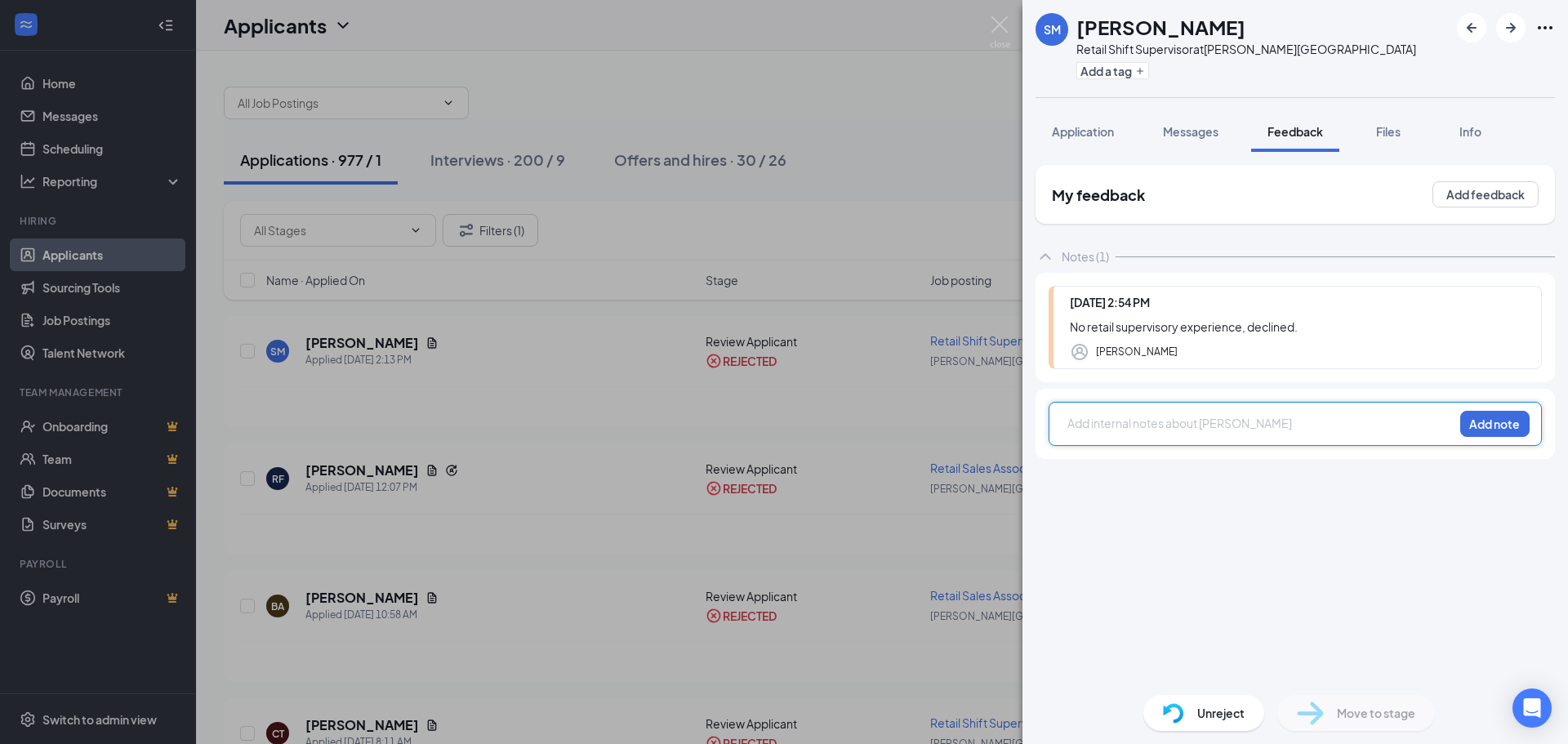
click at [612, 350] on div "SM Stephanie Manzanares Retail Shift Supervisor at Jewell Square Add a tag Appl…" at bounding box center [784, 372] width 1568 height 744
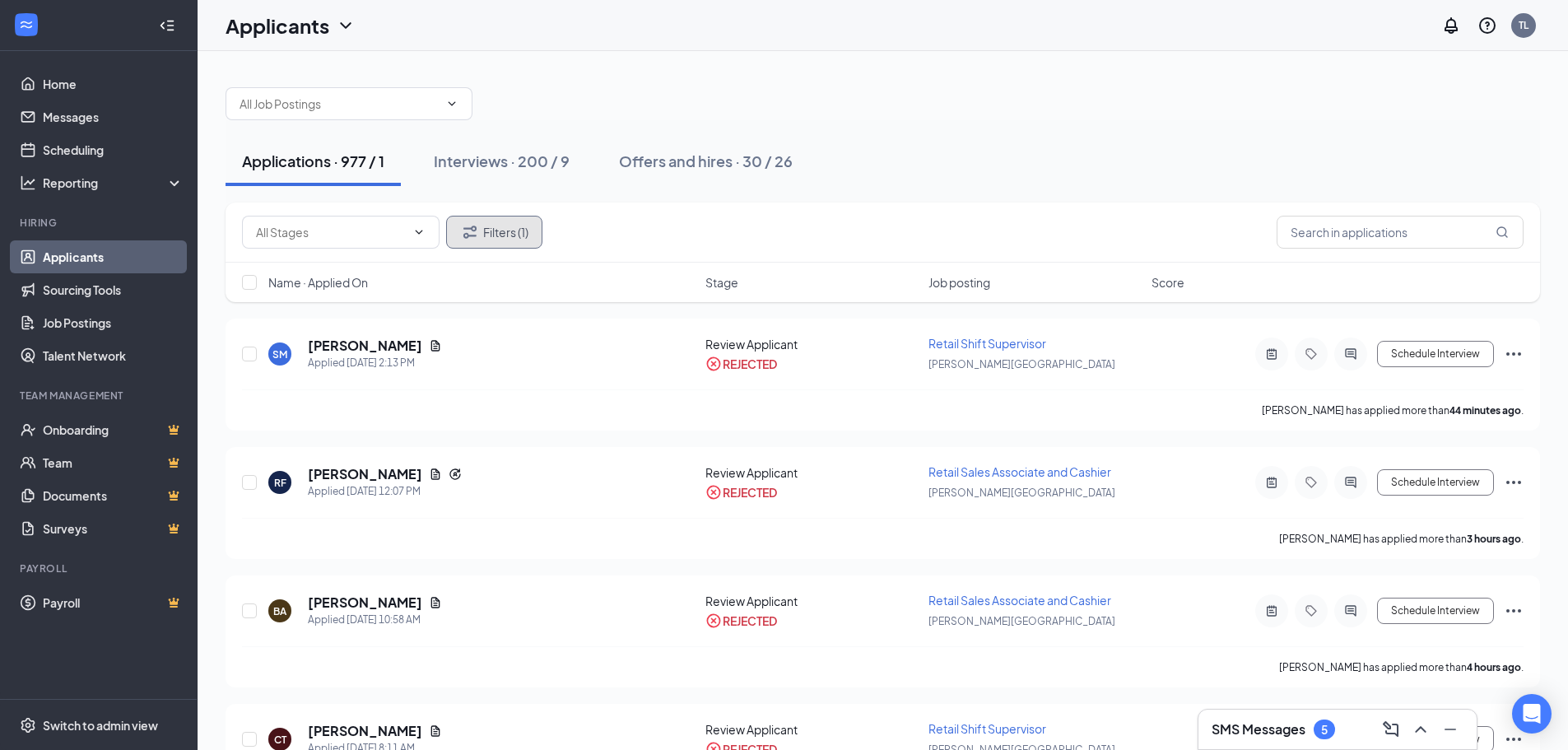
click at [497, 231] on button "Filters (1)" at bounding box center [494, 232] width 96 height 33
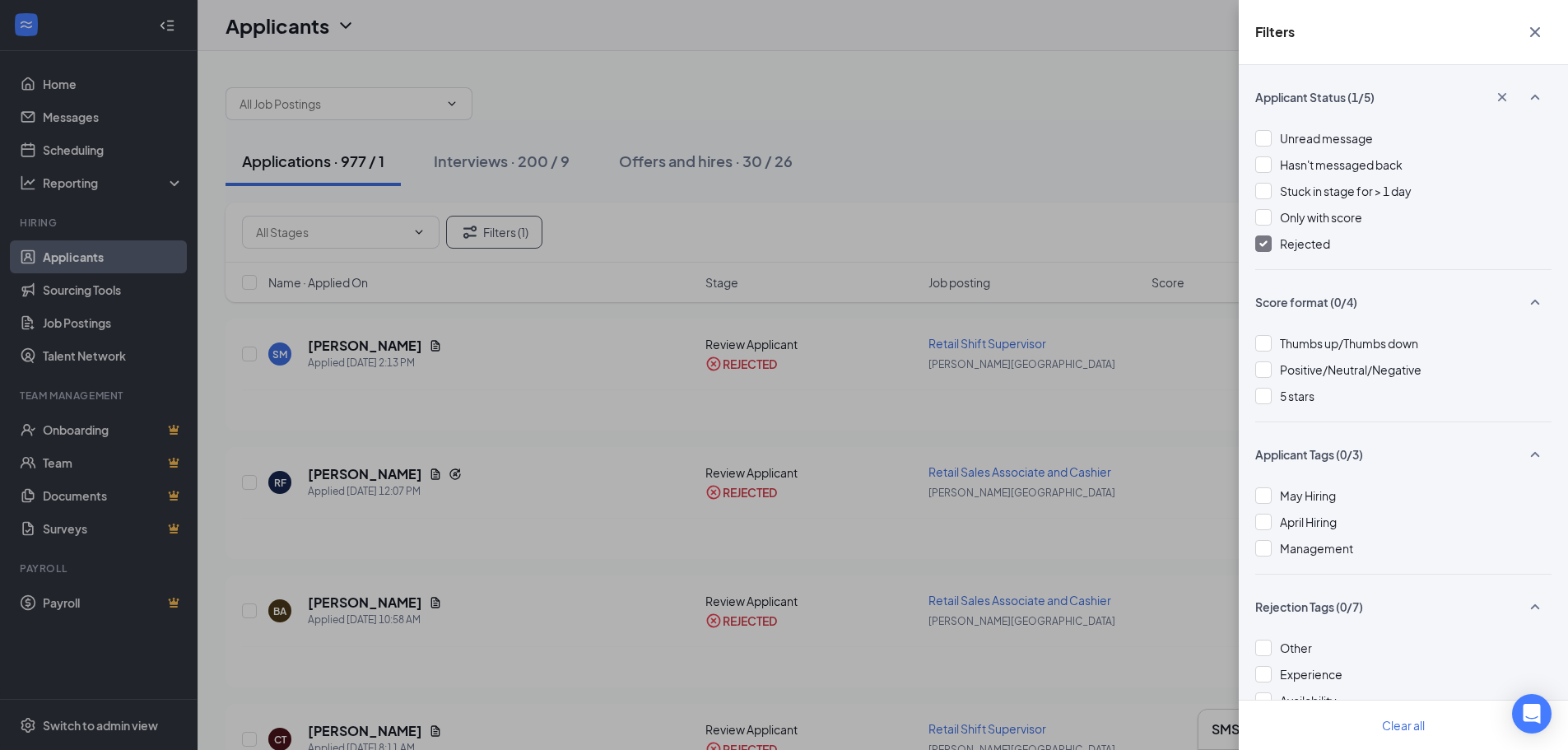
click at [1263, 245] on img at bounding box center [1263, 243] width 8 height 6
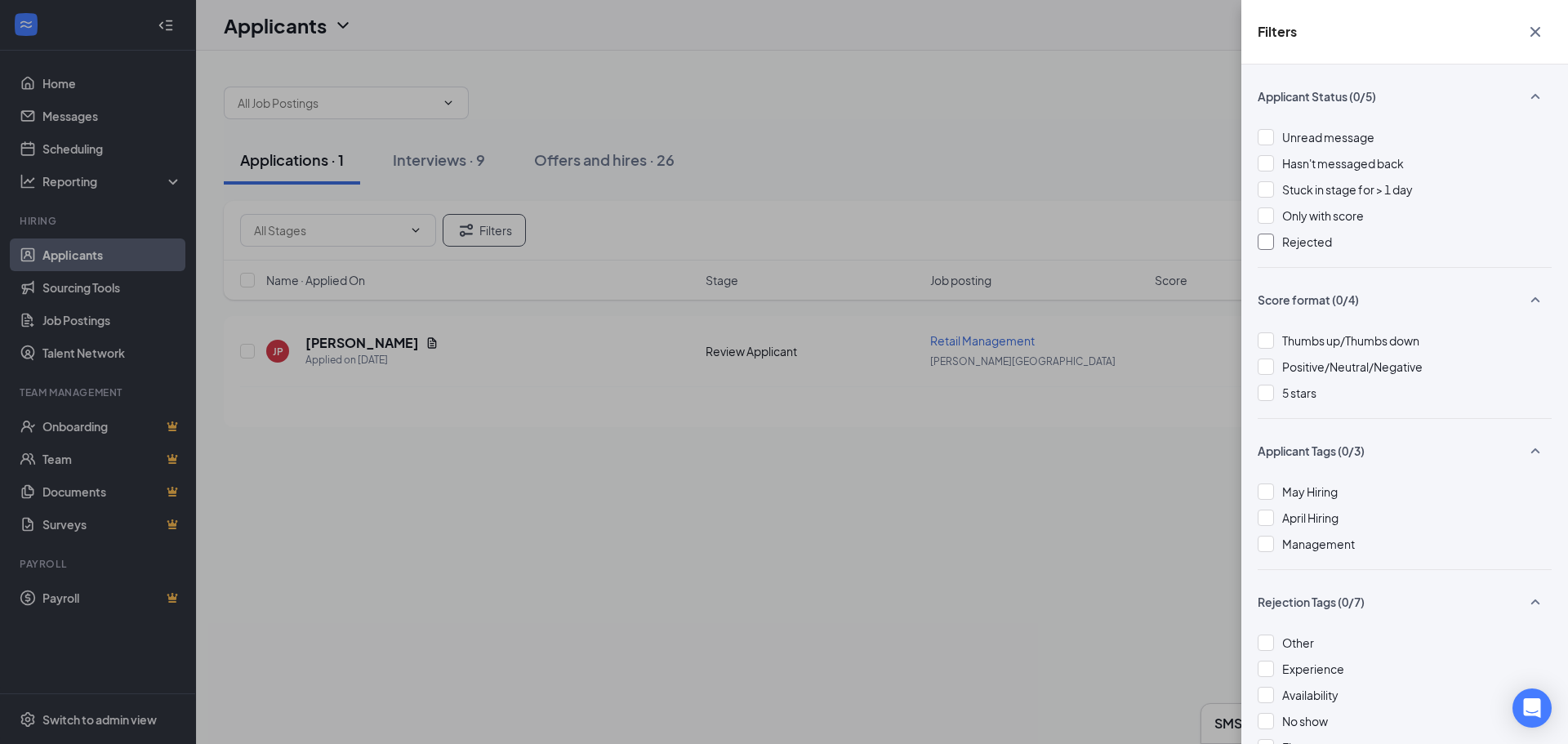
click at [479, 161] on div "Filters Applicant Status (0/5) Unread message Hasn't messaged back Stuck in sta…" at bounding box center [784, 372] width 1568 height 744
click at [444, 166] on div "Filters Applicant Status (0/5) Unread message Hasn't messaged back Stuck in sta…" at bounding box center [784, 372] width 1568 height 744
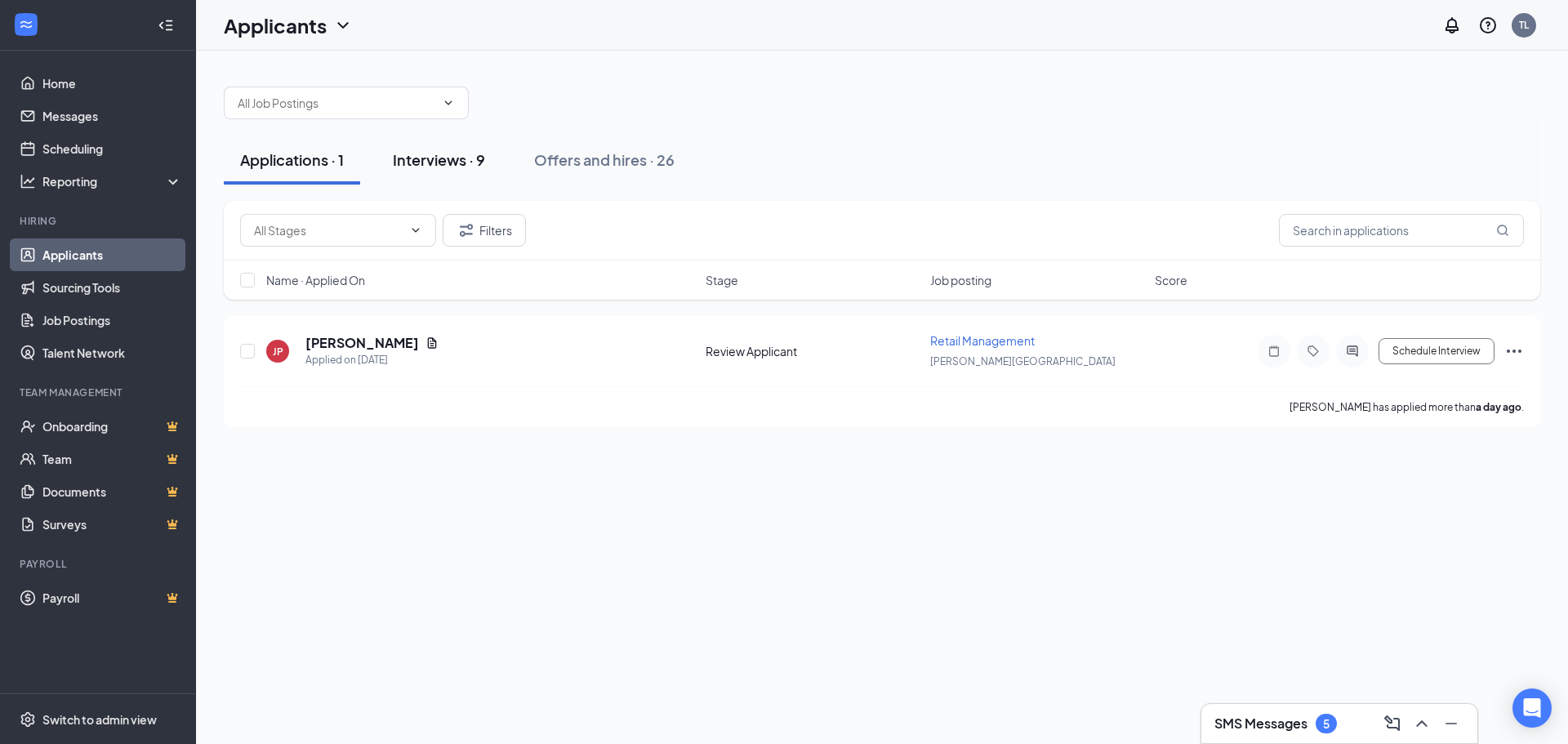
click at [437, 162] on div "Interviews · 9" at bounding box center [439, 159] width 93 height 20
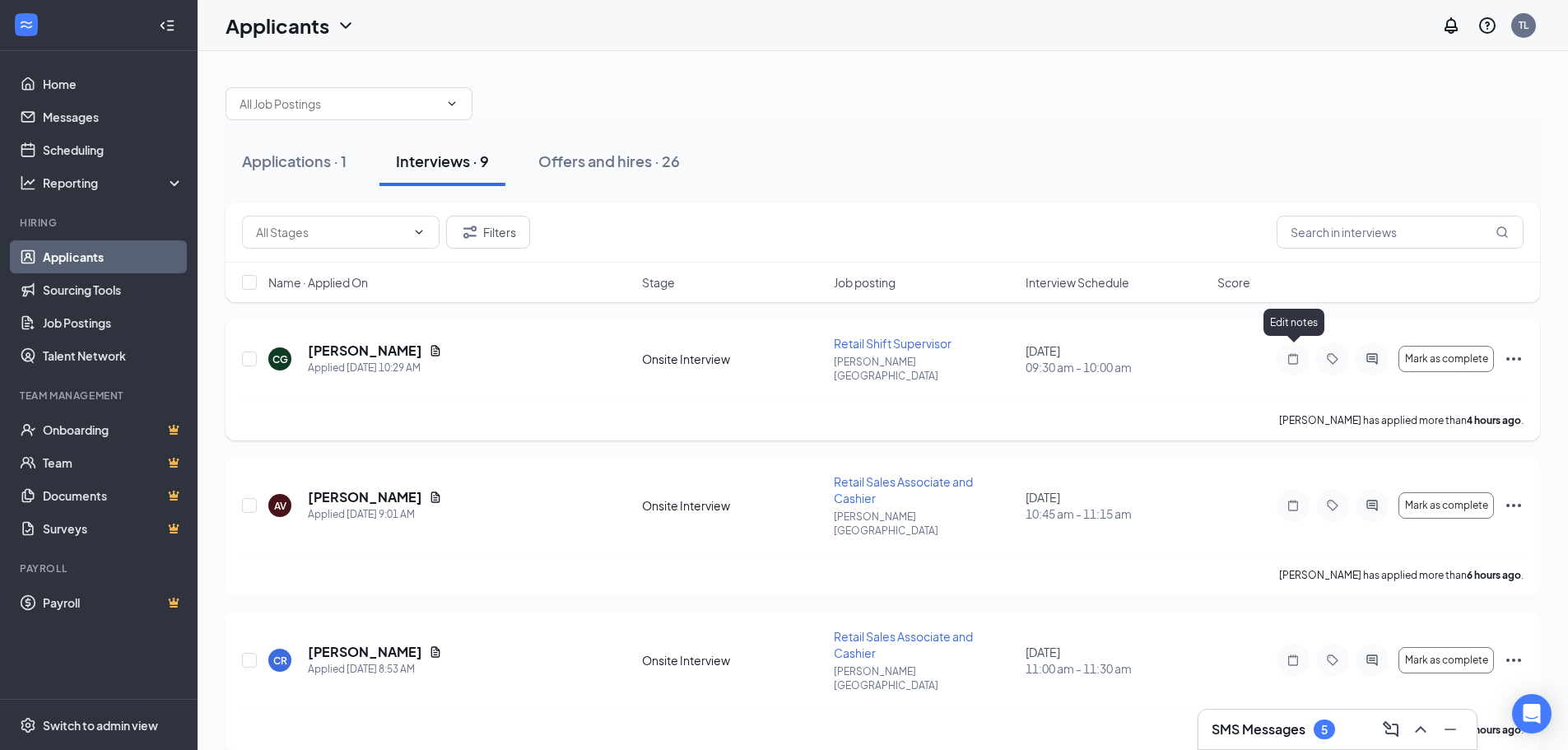
click at [1297, 353] on icon "Note" at bounding box center [1292, 358] width 10 height 11
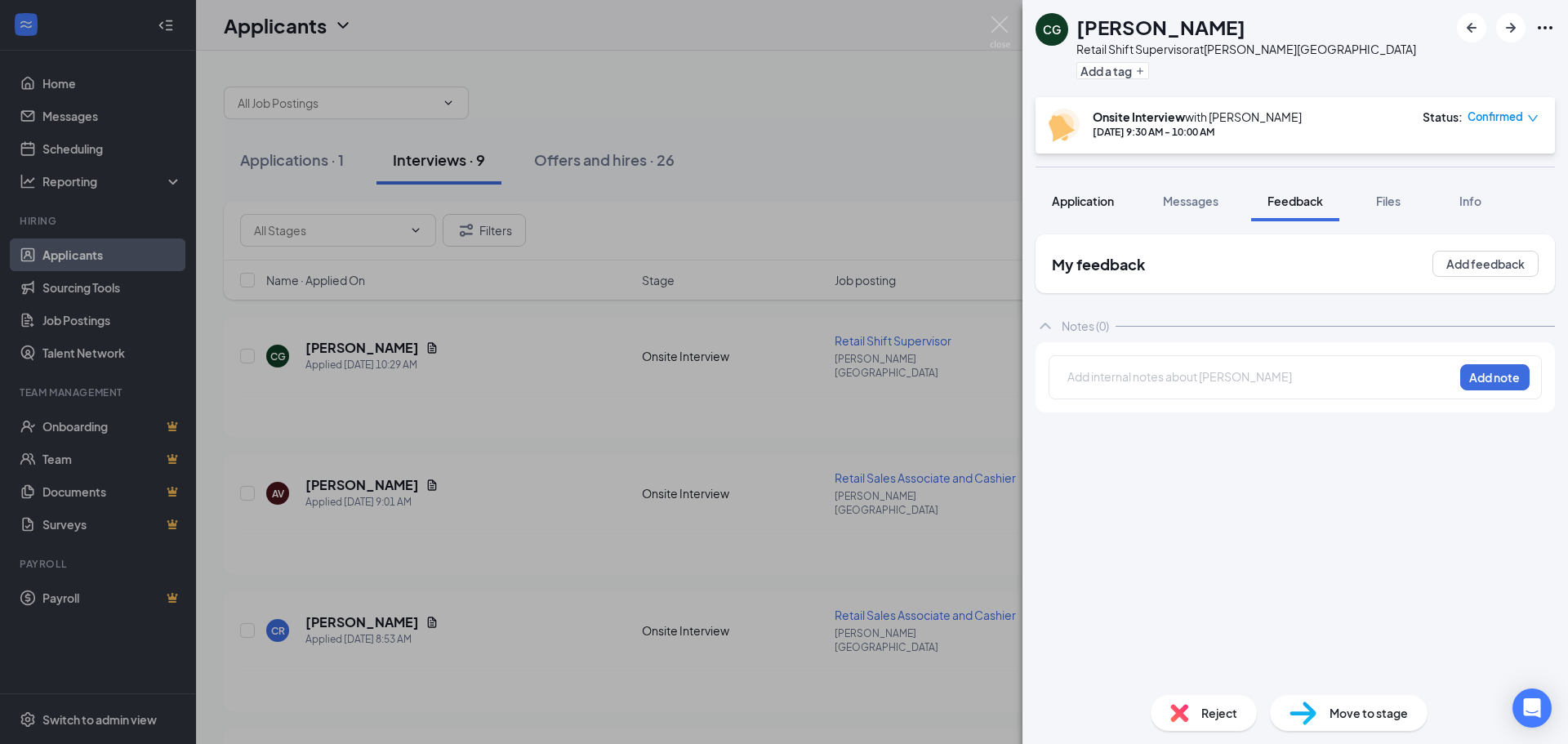
click at [1091, 200] on span "Application" at bounding box center [1083, 200] width 62 height 14
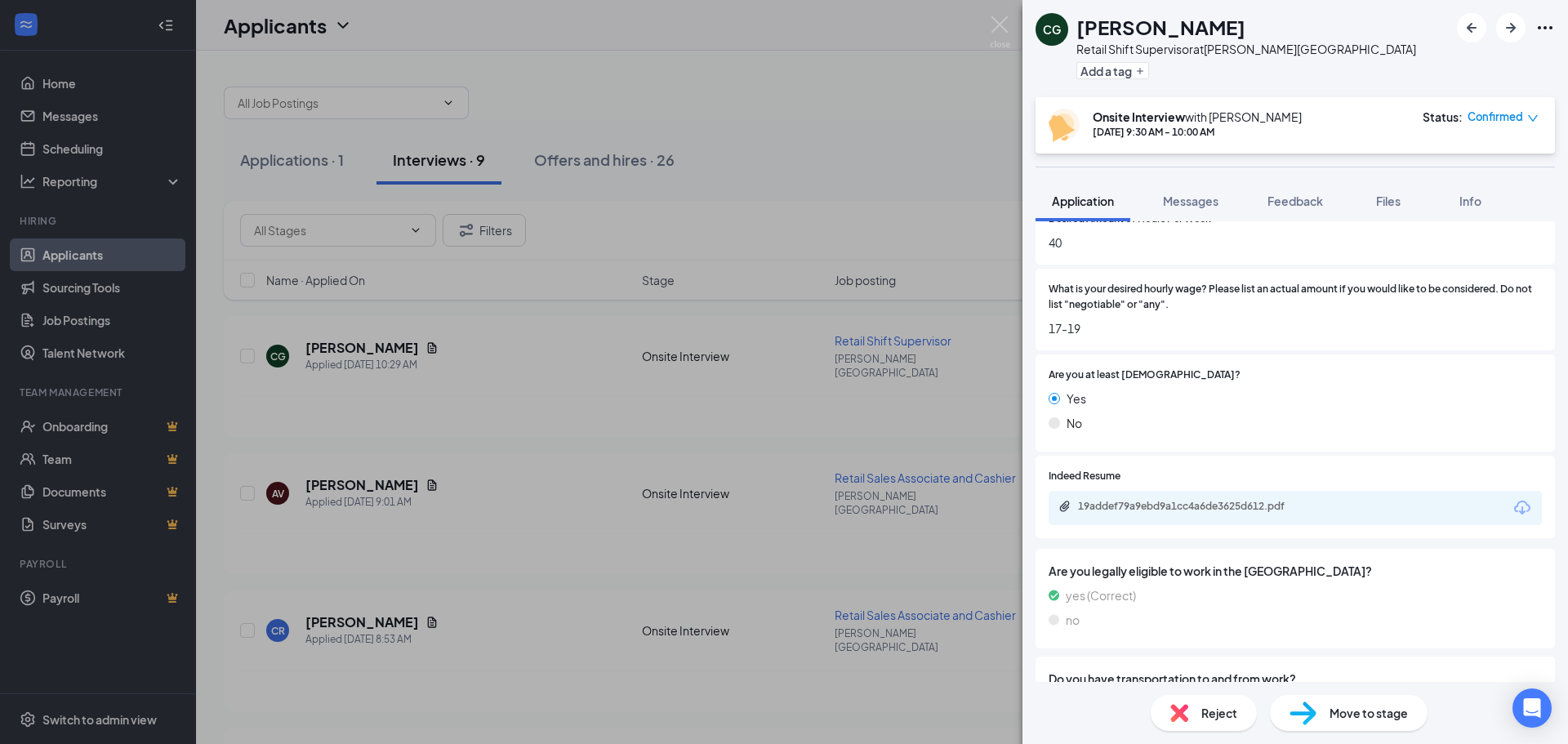
scroll to position [1061, 0]
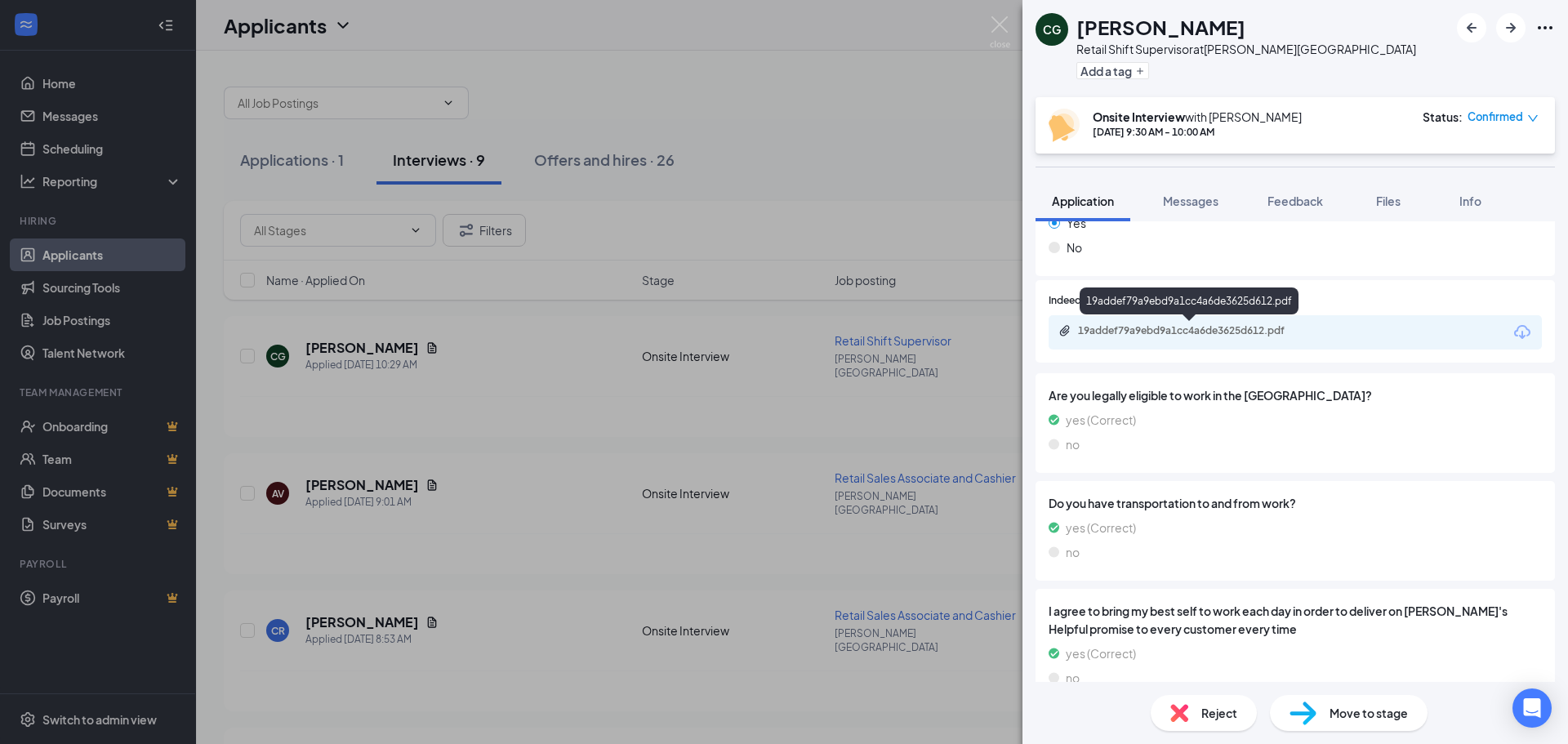
click at [1224, 336] on div "19addef79a9ebd9a1cc4a6de3625d612.pdf" at bounding box center [1193, 331] width 229 height 13
